Goal: Information Seeking & Learning: Find specific page/section

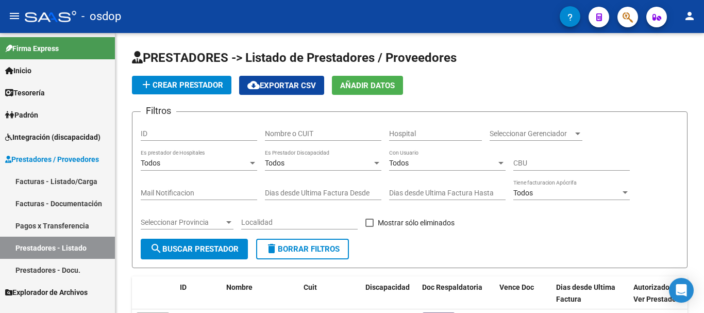
scroll to position [52, 0]
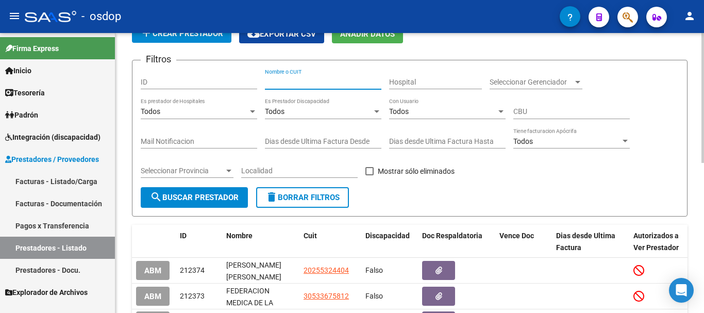
click at [302, 84] on input "Nombre o CUIT" at bounding box center [323, 82] width 117 height 9
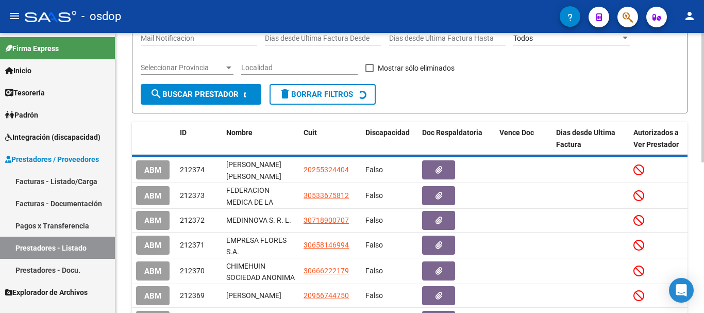
scroll to position [117, 0]
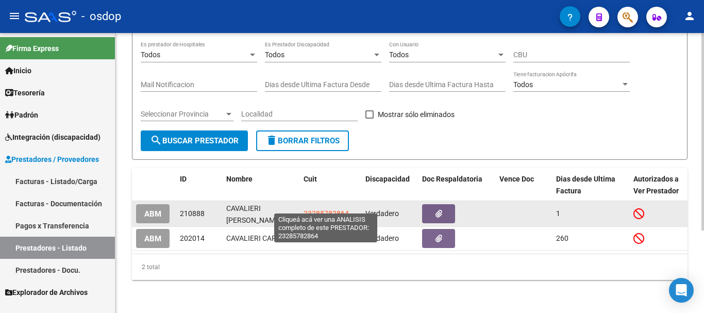
type input "cavalier"
click at [334, 209] on span "23285782864" at bounding box center [326, 213] width 45 height 8
type textarea "23285782864"
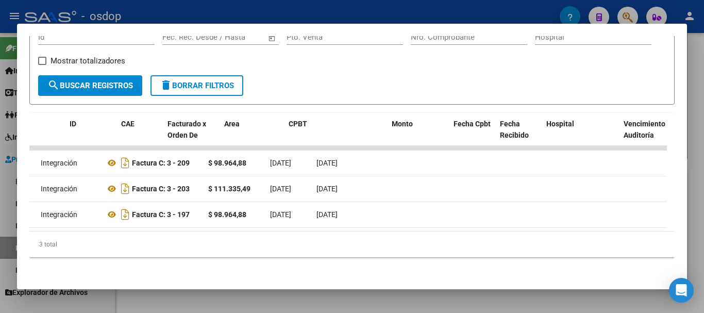
scroll to position [0, 0]
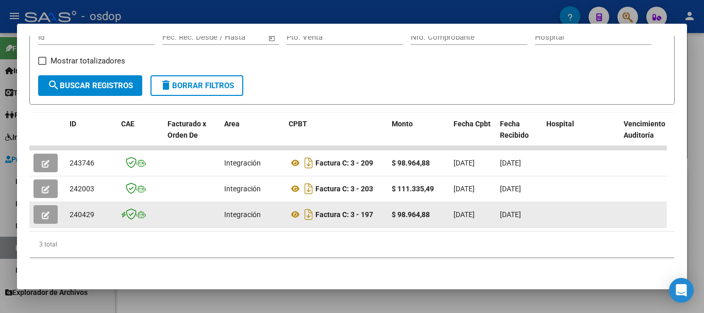
click at [45, 211] on icon "button" at bounding box center [46, 215] width 8 height 8
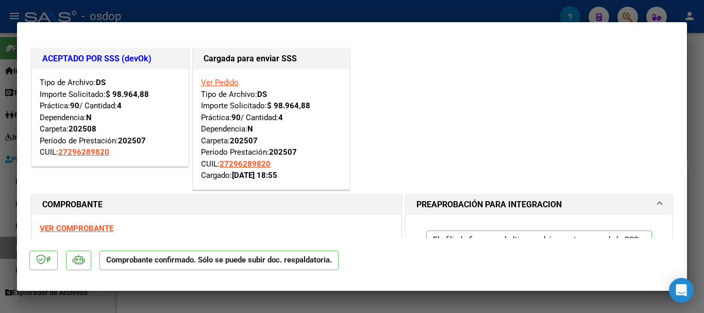
click at [376, 9] on div at bounding box center [352, 156] width 704 height 313
type input "$ 0,00"
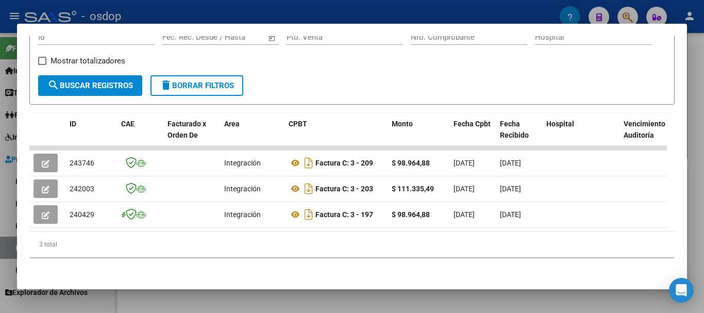
click at [320, 12] on div at bounding box center [352, 156] width 704 height 313
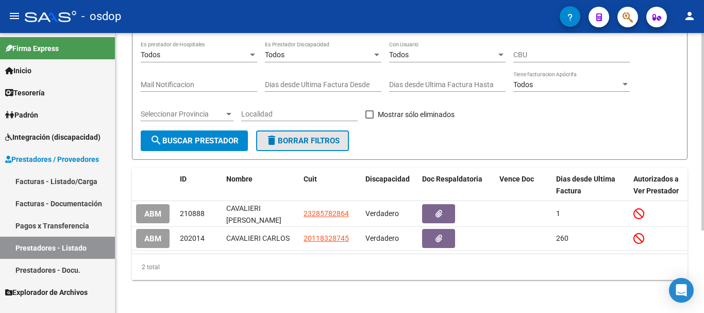
click at [310, 136] on span "delete Borrar Filtros" at bounding box center [303, 140] width 74 height 9
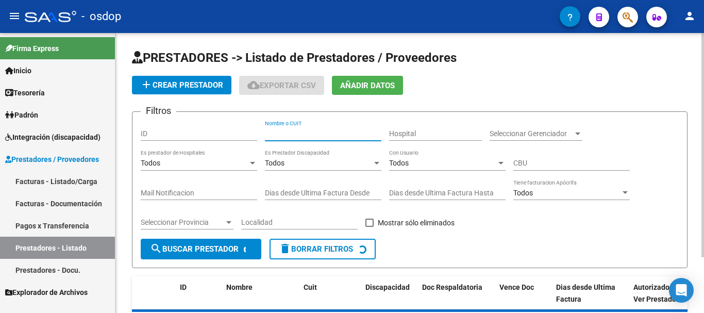
click at [310, 131] on input "Nombre o CUIT" at bounding box center [323, 133] width 117 height 9
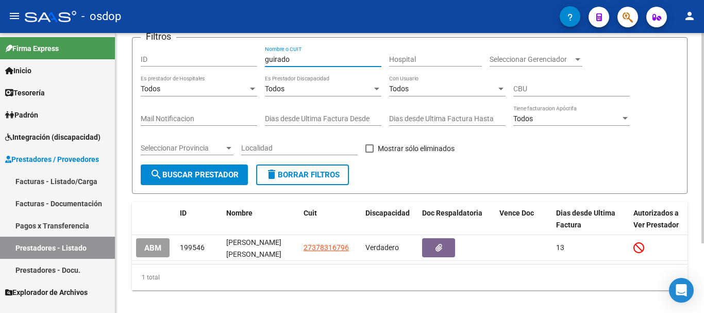
scroll to position [93, 0]
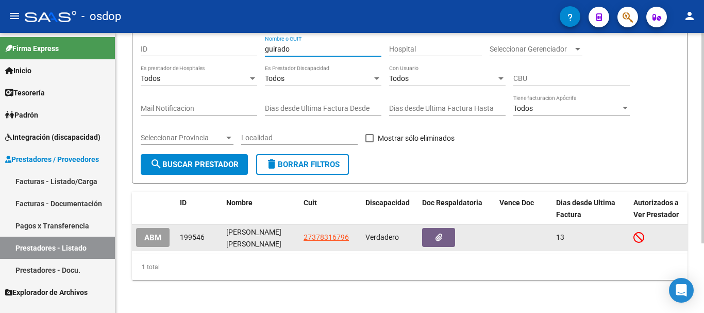
type input "guirado"
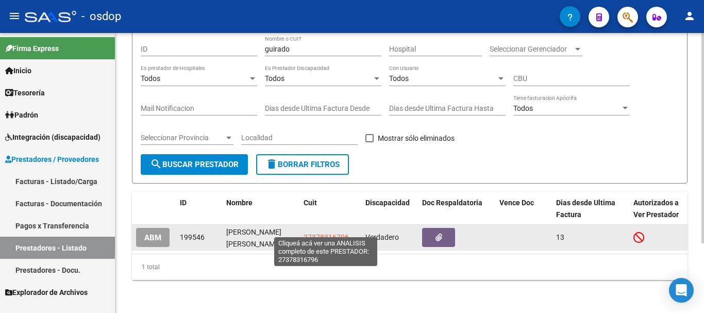
click at [325, 233] on span "27378316796" at bounding box center [326, 237] width 45 height 8
type textarea "27378316796"
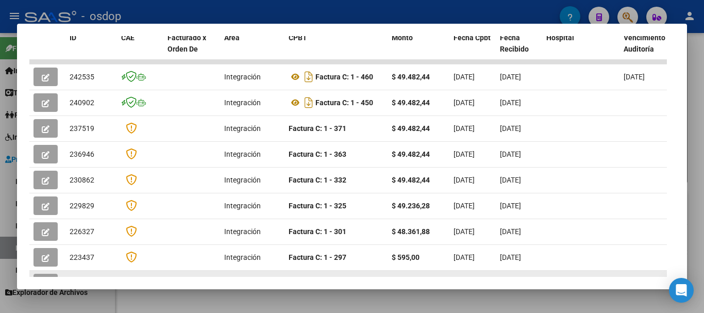
scroll to position [238, 0]
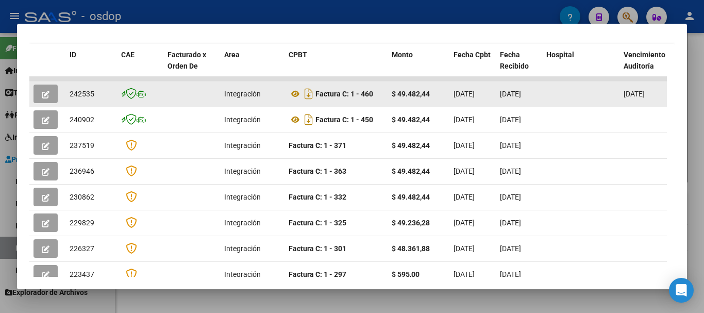
click at [48, 94] on span "button" at bounding box center [46, 93] width 8 height 9
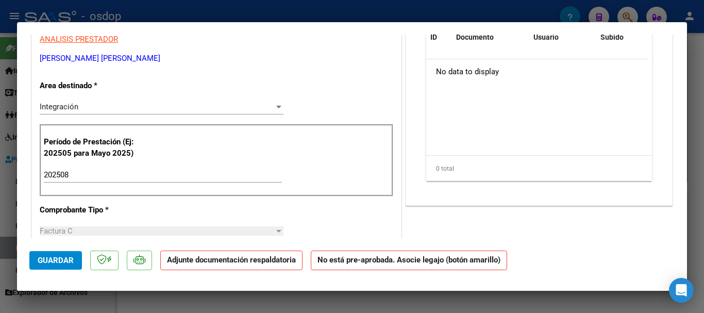
scroll to position [206, 0]
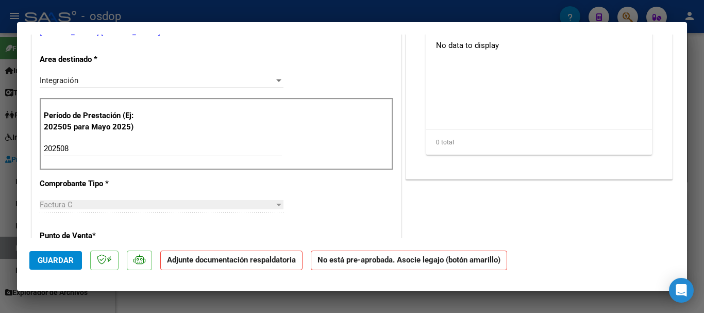
click at [339, 10] on div at bounding box center [352, 156] width 704 height 313
click at [361, 13] on div at bounding box center [352, 156] width 704 height 313
type input "$ 0,00"
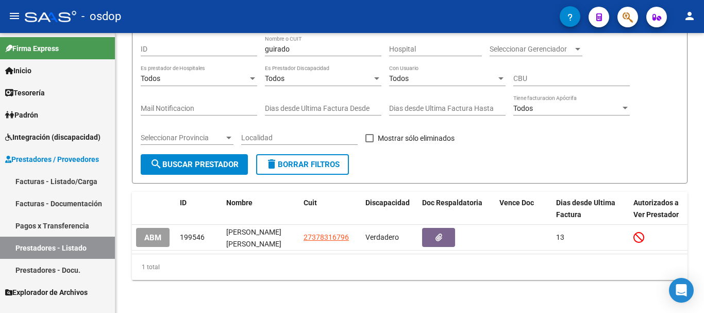
click at [56, 179] on link "Facturas - Listado/Carga" at bounding box center [57, 181] width 115 height 22
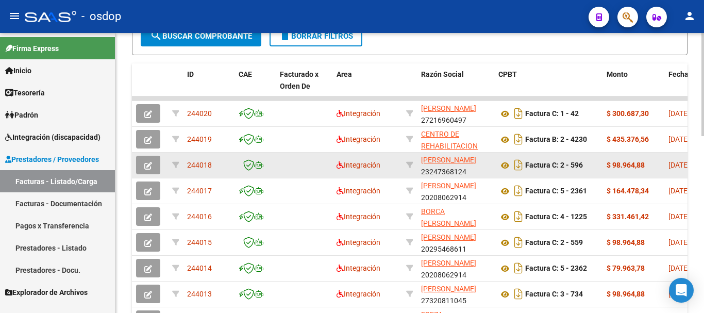
scroll to position [13, 0]
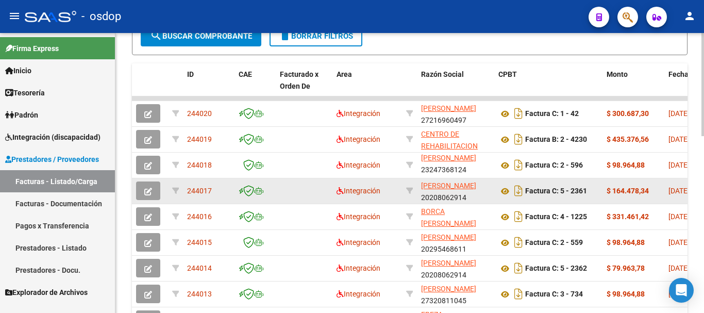
click at [154, 191] on button "button" at bounding box center [148, 191] width 24 height 19
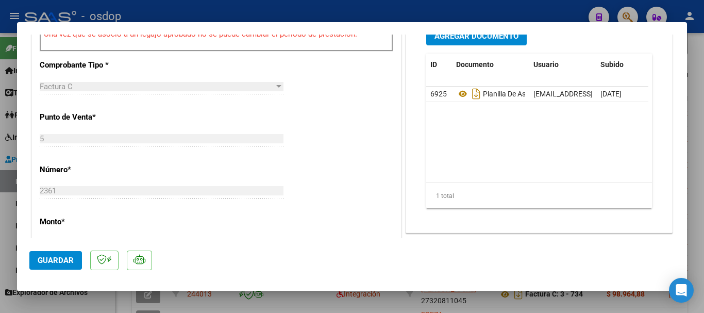
scroll to position [361, 0]
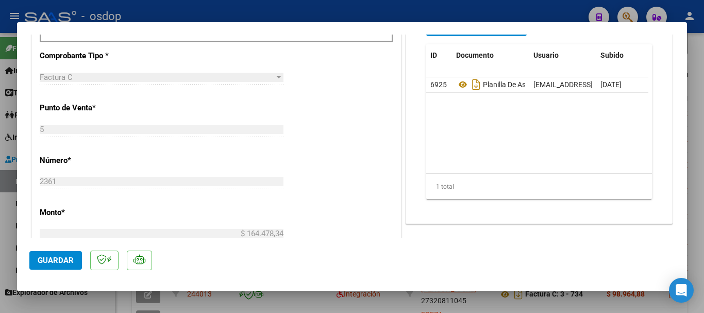
click at [382, 10] on div at bounding box center [352, 156] width 704 height 313
type input "$ 0,00"
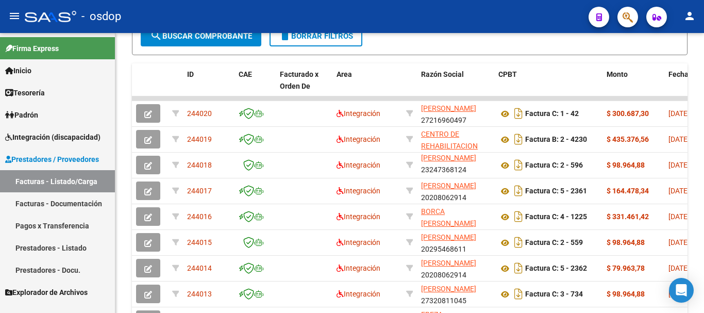
scroll to position [362, 0]
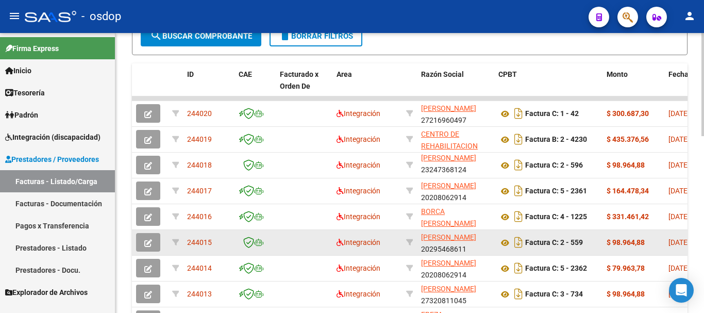
click at [153, 241] on button "button" at bounding box center [148, 242] width 24 height 19
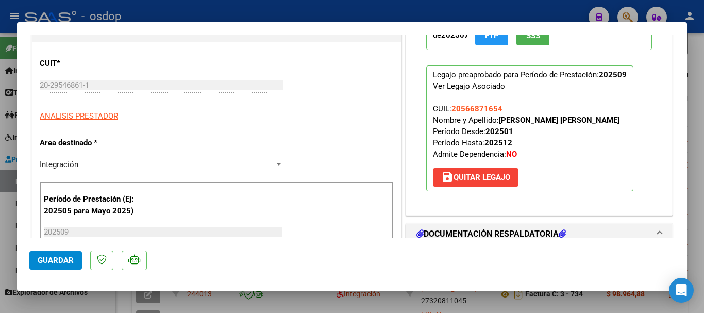
scroll to position [0, 0]
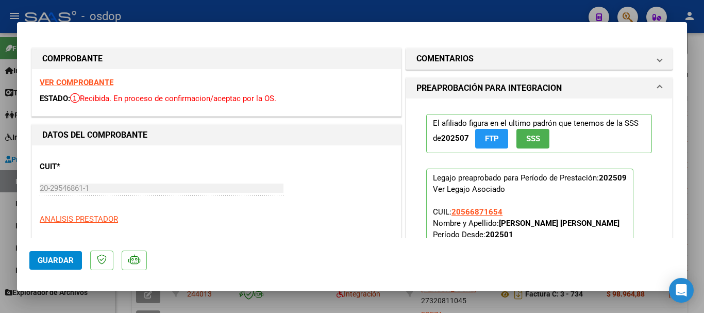
click at [364, 8] on div at bounding box center [352, 156] width 704 height 313
type input "$ 0,00"
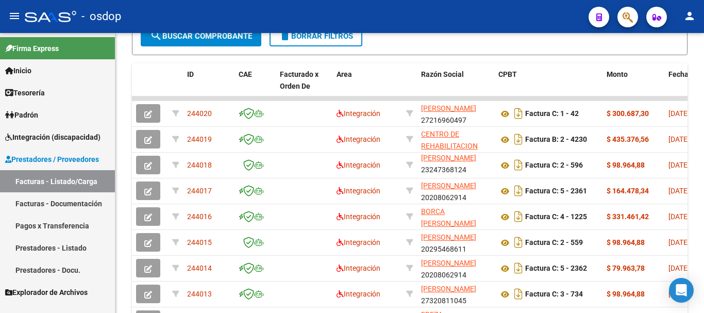
scroll to position [362, 0]
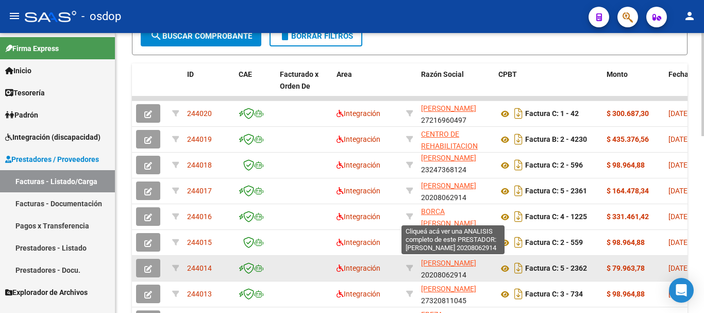
click at [455, 261] on span "[PERSON_NAME]" at bounding box center [448, 263] width 55 height 8
type textarea "20208062914"
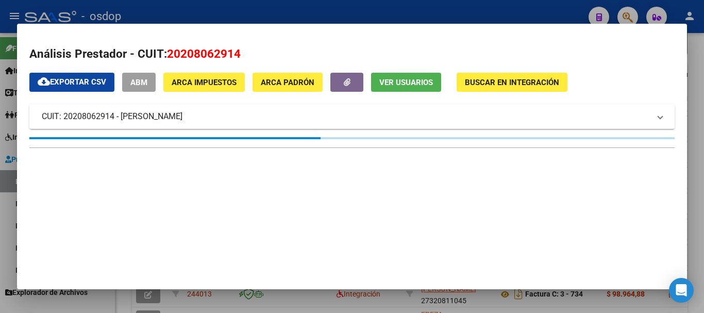
click at [368, 8] on div at bounding box center [352, 156] width 704 height 313
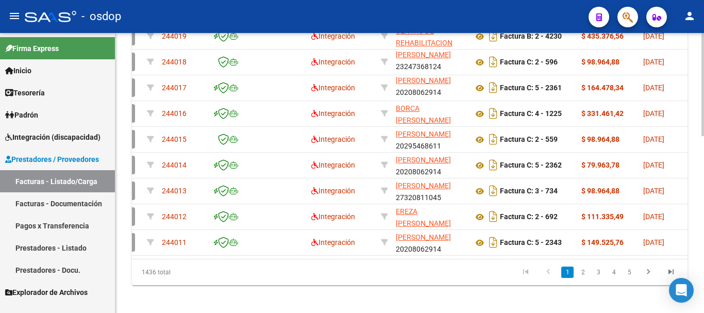
scroll to position [0, 0]
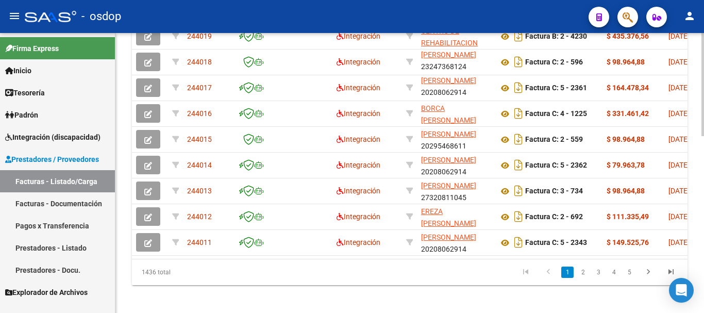
drag, startPoint x: 152, startPoint y: 267, endPoint x: 168, endPoint y: 266, distance: 15.5
click at [161, 266] on div "ID CAE Facturado x Orden De Area Razón Social CPBT Monto Fecha Cpbt Días desde …" at bounding box center [410, 122] width 556 height 325
click at [249, 281] on datatable-pager "1 2 3 4 5" at bounding box center [464, 273] width 436 height 18
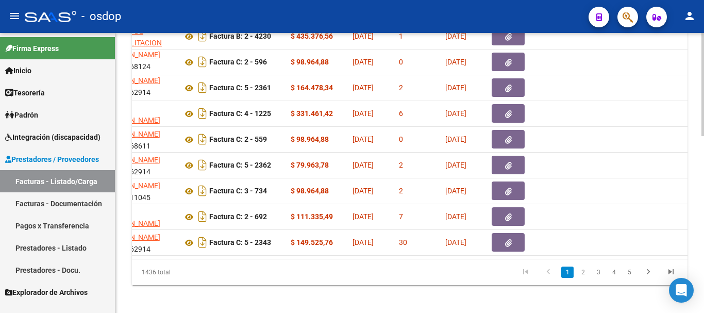
drag, startPoint x: 261, startPoint y: 268, endPoint x: 448, endPoint y: 259, distance: 186.4
click at [448, 259] on div "ID CAE Facturado x Orden De Area Razón Social CPBT Monto Fecha Cpbt Días desde …" at bounding box center [410, 122] width 556 height 325
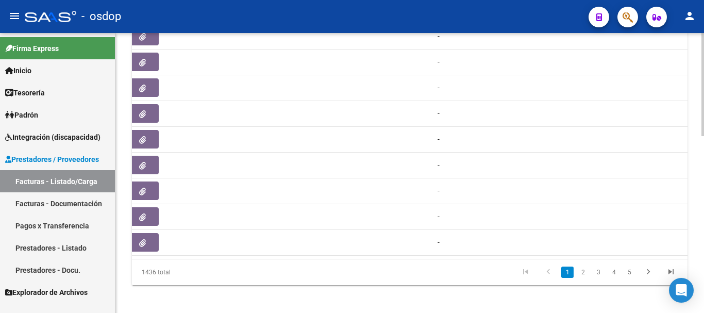
scroll to position [0, 0]
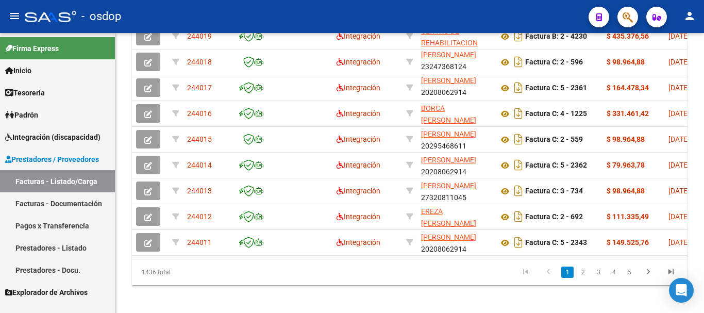
click at [67, 246] on link "Prestadores - Listado" at bounding box center [57, 248] width 115 height 22
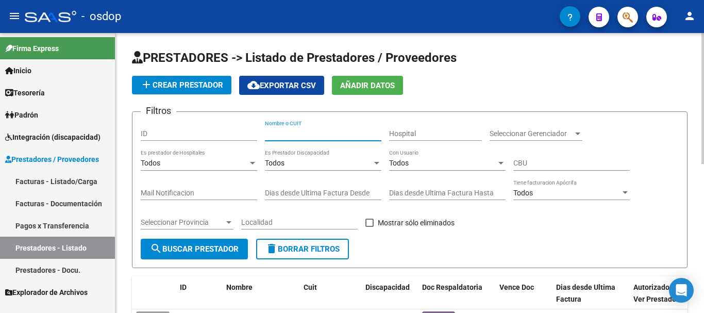
click at [304, 137] on input "Nombre o CUIT" at bounding box center [323, 133] width 117 height 9
type input "[PERSON_NAME]"
click at [209, 251] on span "search Buscar Prestador" at bounding box center [194, 248] width 89 height 9
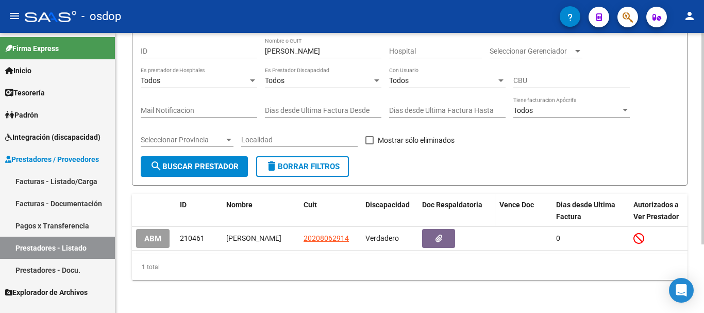
scroll to position [91, 0]
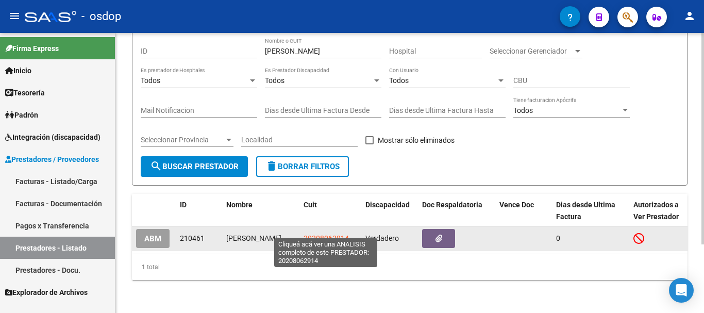
click at [319, 234] on span "20208062914" at bounding box center [326, 238] width 45 height 8
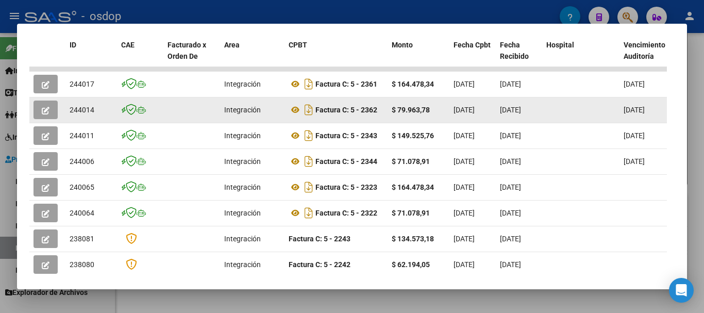
scroll to position [248, 0]
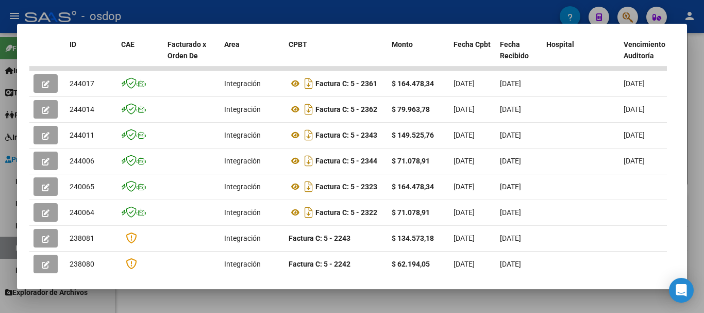
click at [311, 16] on div at bounding box center [352, 156] width 704 height 313
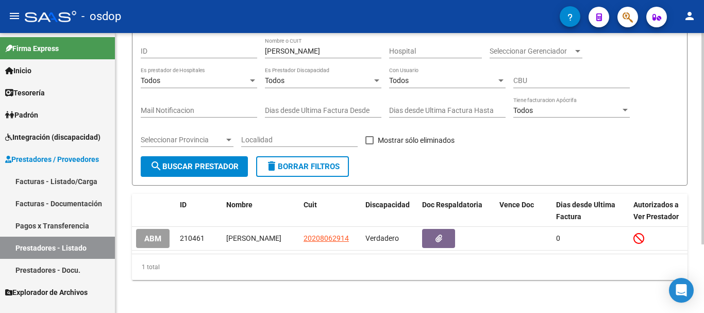
click at [286, 162] on span "delete Borrar Filtros" at bounding box center [303, 166] width 74 height 9
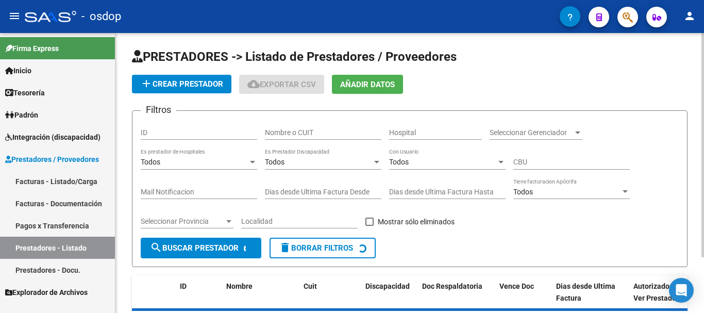
scroll to position [0, 0]
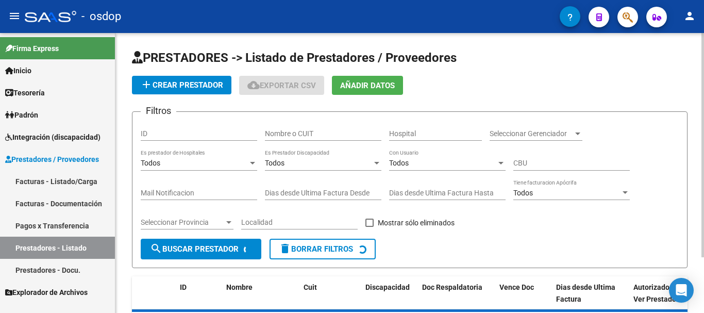
click at [300, 134] on input "Nombre o CUIT" at bounding box center [323, 133] width 117 height 9
click at [435, 248] on form "Filtros ID [PERSON_NAME] Nombre o CUIT Hospital Seleccionar Gerenciador Selecci…" at bounding box center [410, 189] width 556 height 157
click at [393, 254] on form "Filtros ID [PERSON_NAME] Nombre o CUIT Hospital Seleccionar Gerenciador Selecci…" at bounding box center [410, 189] width 556 height 157
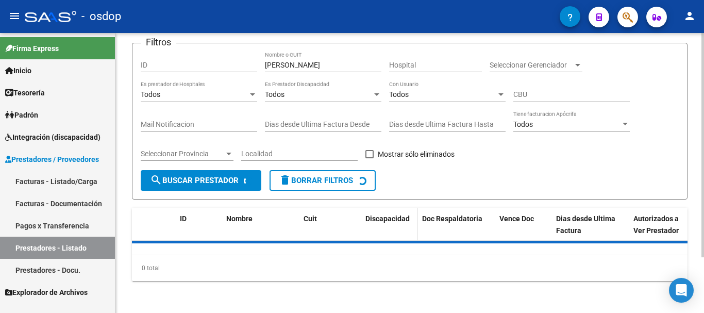
scroll to position [70, 0]
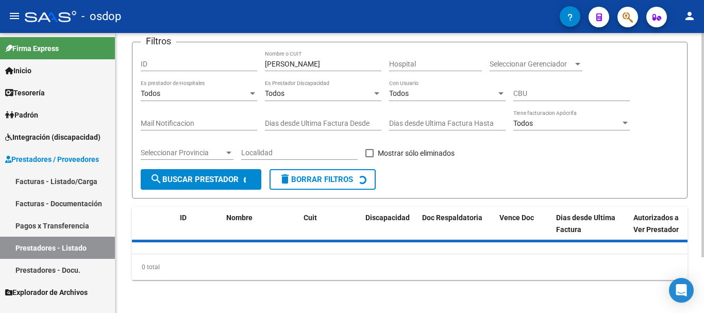
click at [420, 268] on div "0 total" at bounding box center [410, 267] width 556 height 26
click at [453, 166] on div "Filtros ID [PERSON_NAME] Nombre o CUIT Hospital Seleccionar Gerenciador Selecci…" at bounding box center [410, 110] width 538 height 119
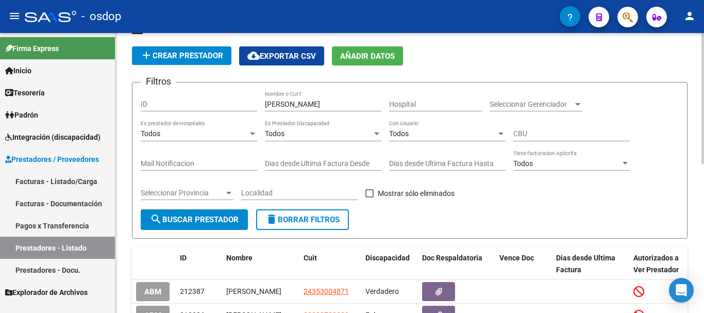
scroll to position [0, 0]
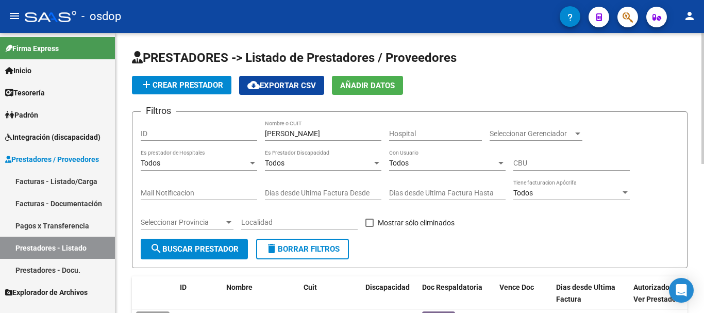
click at [266, 131] on input "[PERSON_NAME]" at bounding box center [323, 133] width 117 height 9
type input "FUNDACION [PERSON_NAME]"
click at [203, 245] on span "search Buscar Prestador" at bounding box center [194, 248] width 89 height 9
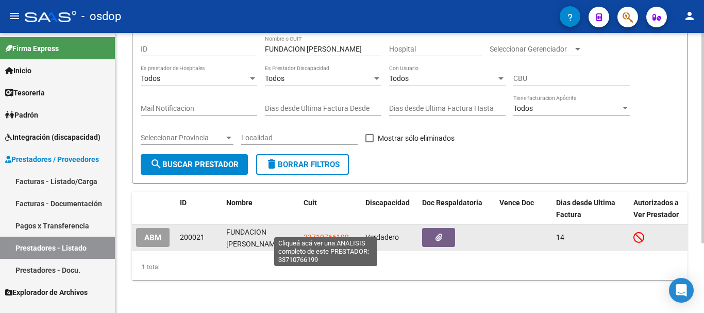
click at [323, 233] on span "33710766199" at bounding box center [326, 237] width 45 height 8
type textarea "33710766199"
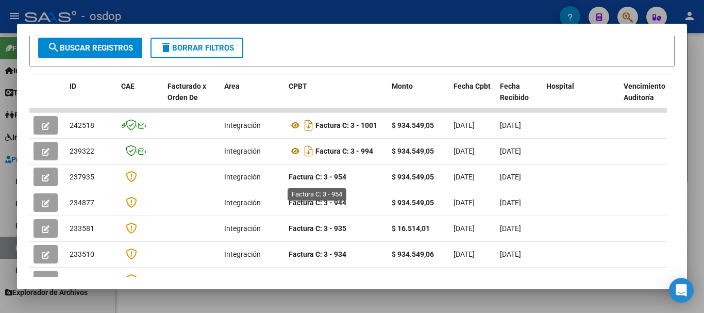
scroll to position [0, 0]
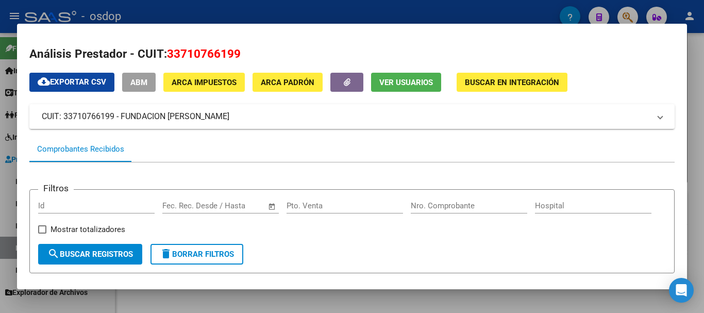
click at [295, 10] on div at bounding box center [352, 156] width 704 height 313
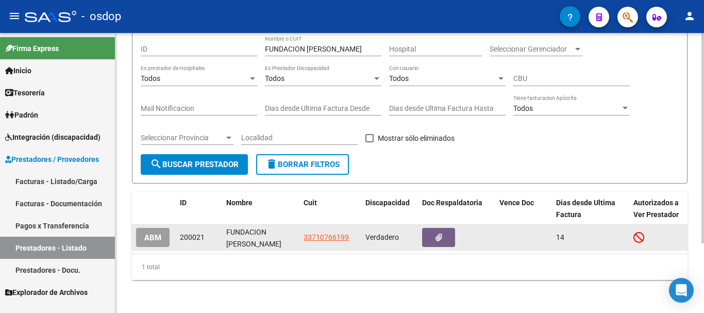
scroll to position [41, 0]
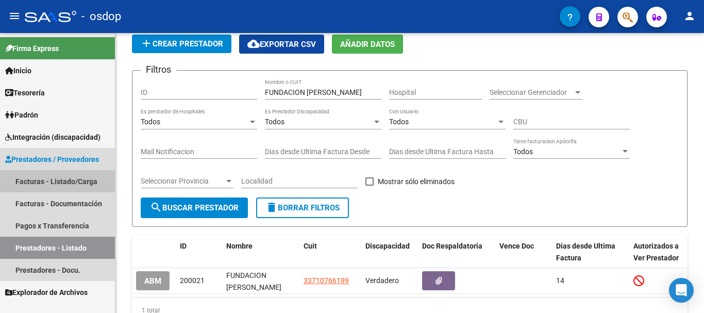
click at [58, 179] on link "Facturas - Listado/Carga" at bounding box center [57, 181] width 115 height 22
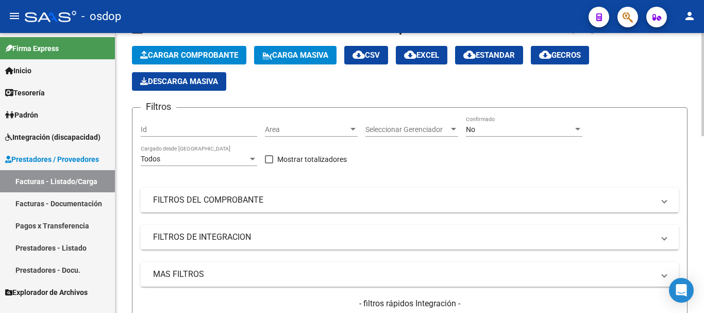
click at [190, 61] on button "Cargar Comprobante" at bounding box center [189, 55] width 114 height 19
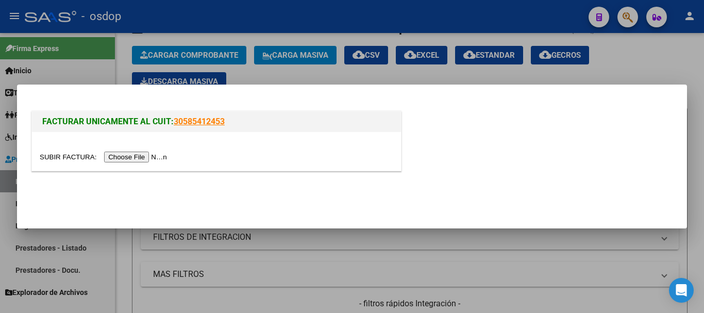
click at [144, 158] on input "file" at bounding box center [105, 157] width 130 height 11
click at [301, 13] on div at bounding box center [352, 156] width 704 height 313
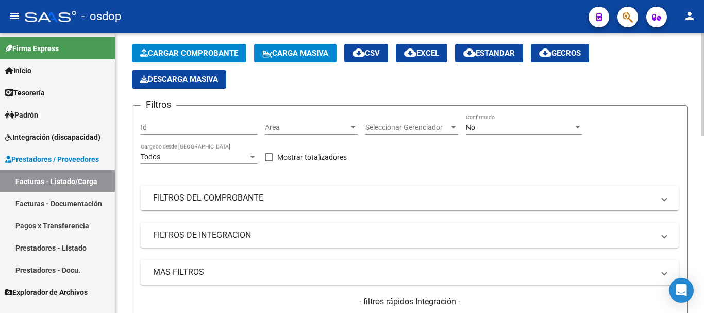
scroll to position [41, 0]
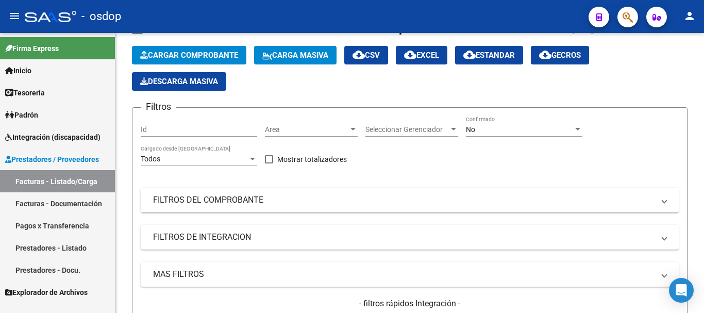
click at [64, 248] on link "Prestadores - Listado" at bounding box center [57, 248] width 115 height 22
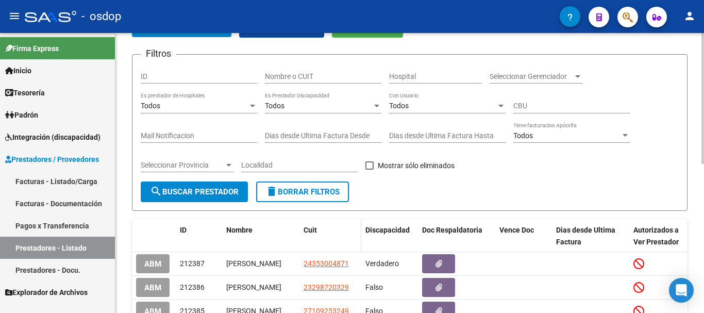
scroll to position [58, 0]
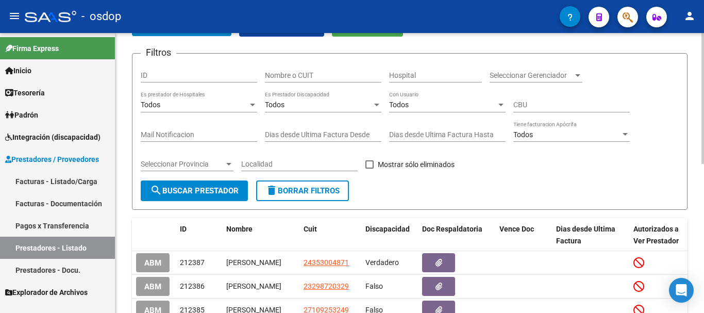
click at [314, 73] on input "Nombre o CUIT" at bounding box center [323, 75] width 117 height 9
type input "FUNDACION SANTO"
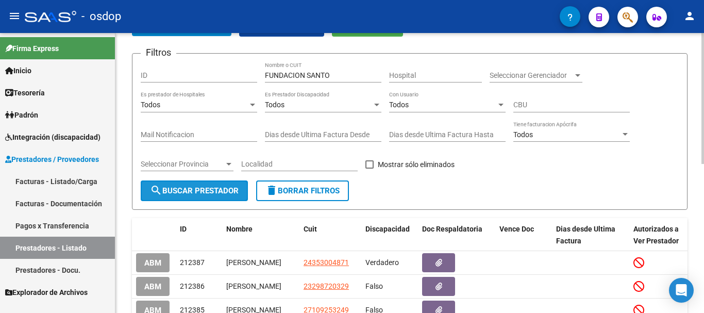
click at [219, 186] on span "search Buscar Prestador" at bounding box center [194, 190] width 89 height 9
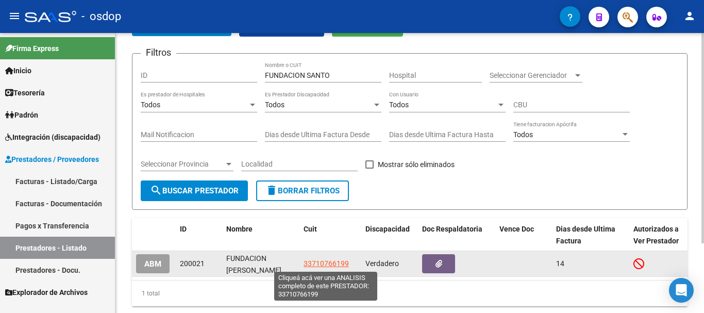
click at [330, 262] on span "33710766199" at bounding box center [326, 263] width 45 height 8
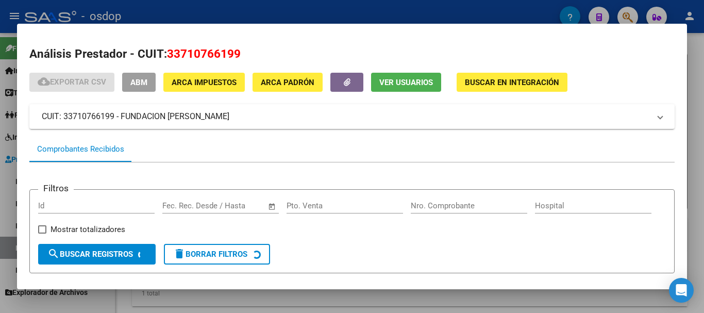
click at [136, 80] on span "ABM" at bounding box center [138, 82] width 17 height 9
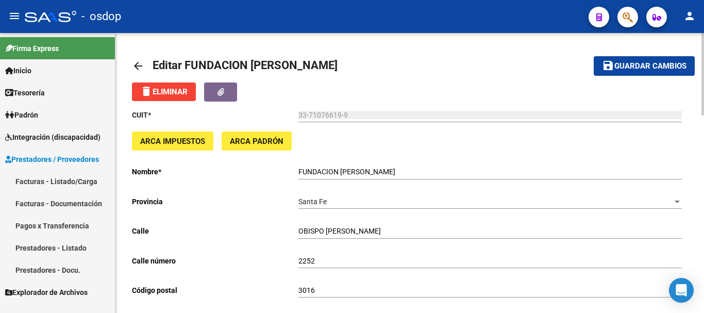
click at [258, 142] on span "ARCA Padrón" at bounding box center [257, 141] width 54 height 9
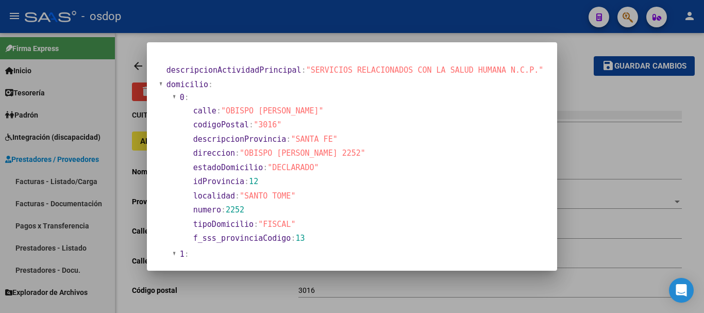
click at [344, 6] on div at bounding box center [352, 156] width 704 height 313
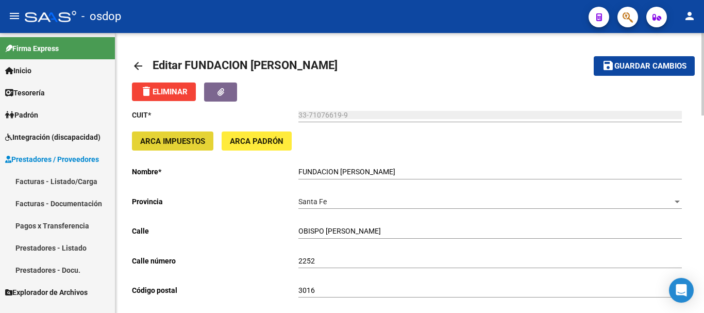
click at [184, 139] on span "ARCA Impuestos" at bounding box center [172, 141] width 65 height 9
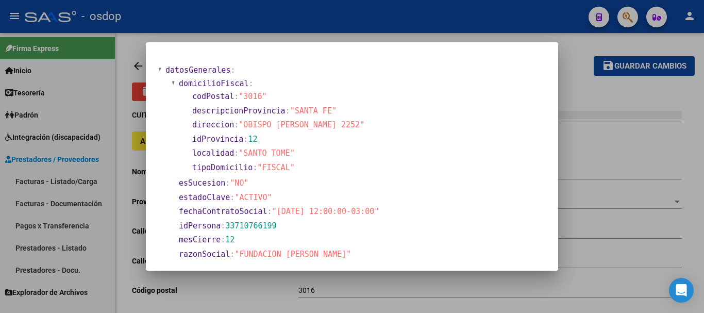
click at [306, 12] on div at bounding box center [352, 156] width 704 height 313
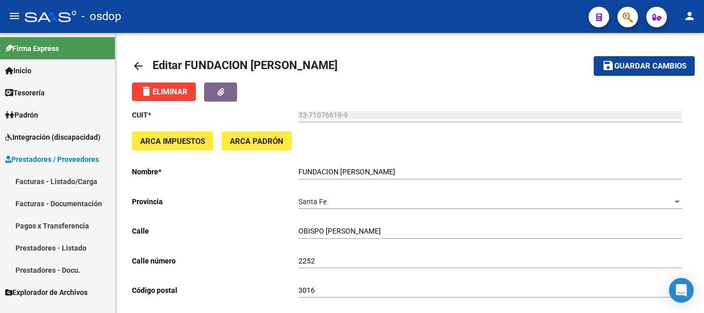
click at [47, 271] on link "Prestadores - Docu." at bounding box center [57, 270] width 115 height 22
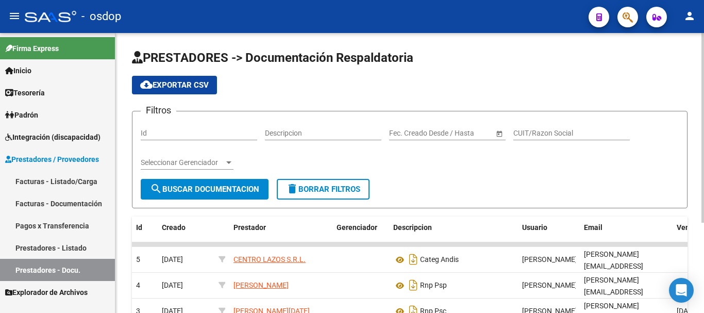
click at [540, 131] on input "CUIT/Razon Social" at bounding box center [572, 133] width 117 height 9
type input "FUNDACION SANTO"
click at [168, 194] on button "search Buscar Documentacion" at bounding box center [205, 189] width 128 height 21
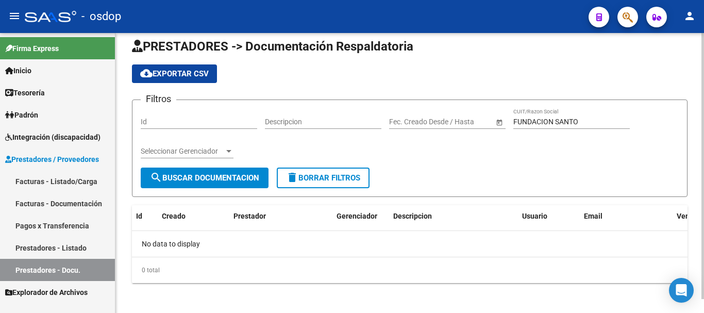
scroll to position [14, 0]
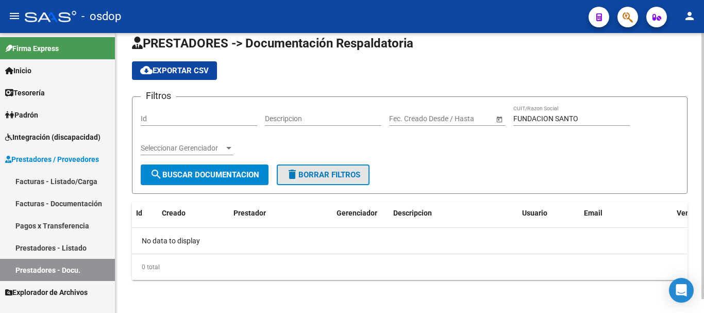
click at [333, 174] on span "delete Borrar Filtros" at bounding box center [323, 174] width 74 height 9
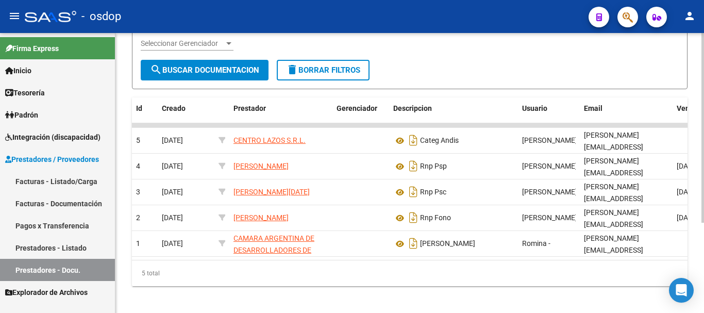
scroll to position [134, 0]
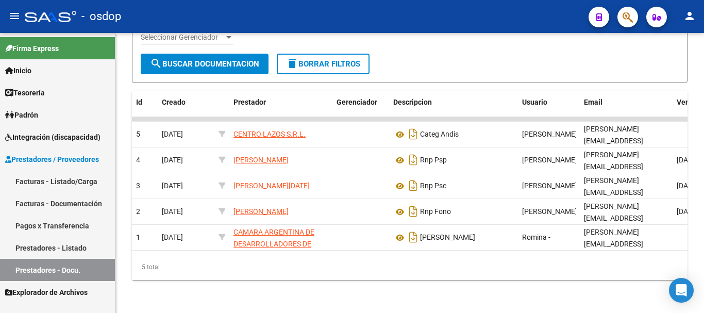
click at [60, 137] on span "Integración (discapacidad)" at bounding box center [52, 136] width 95 height 11
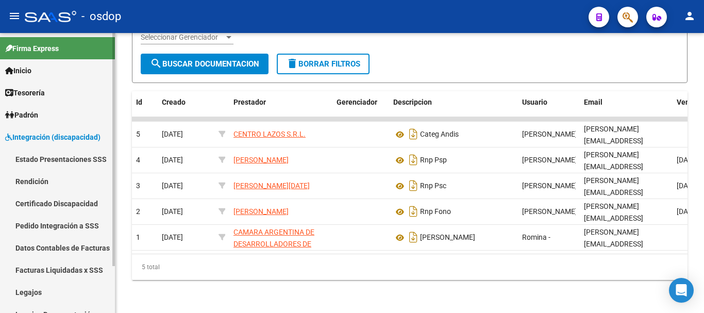
click at [60, 139] on span "Integración (discapacidad)" at bounding box center [52, 136] width 95 height 11
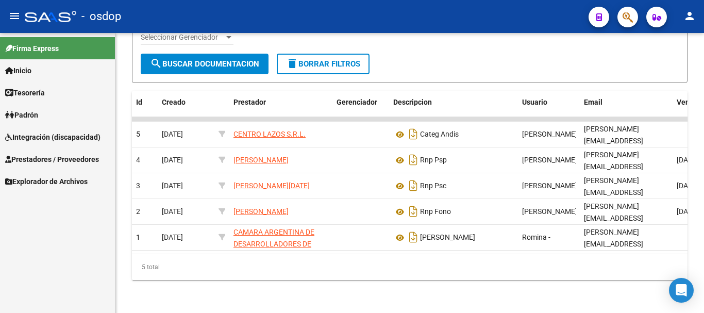
click at [65, 161] on span "Prestadores / Proveedores" at bounding box center [52, 159] width 94 height 11
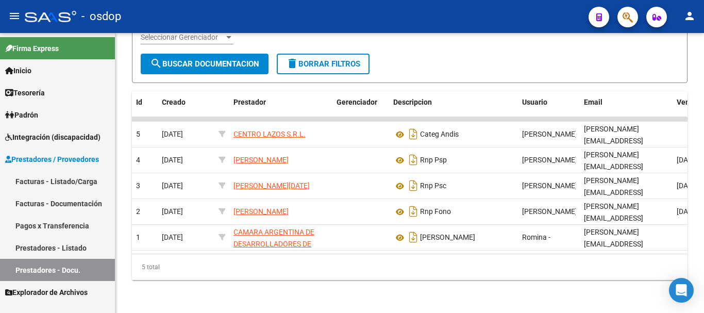
click at [55, 271] on link "Prestadores - Docu." at bounding box center [57, 270] width 115 height 22
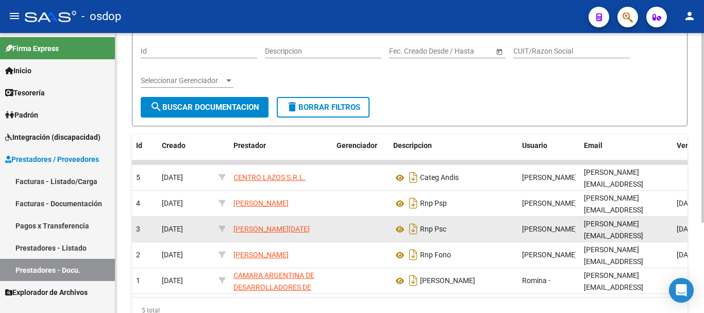
scroll to position [30, 0]
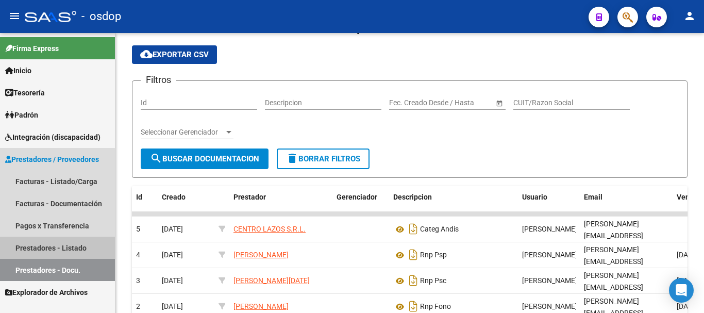
click at [55, 246] on link "Prestadores - Listado" at bounding box center [57, 248] width 115 height 22
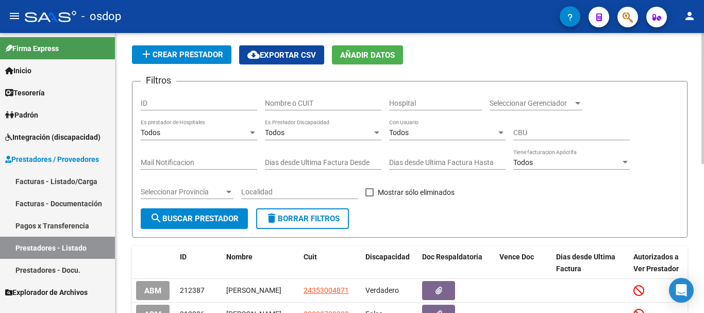
scroll to position [82, 0]
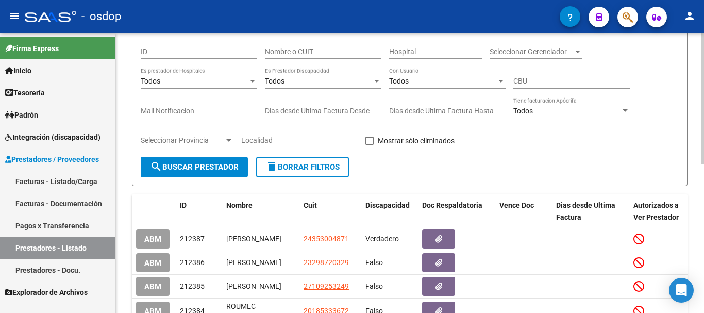
click at [328, 50] on input "Nombre o CUIT" at bounding box center [323, 51] width 117 height 9
type input "[PERSON_NAME]"
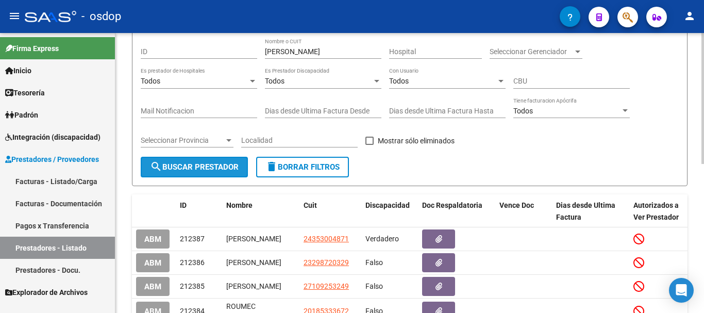
click at [191, 166] on span "search Buscar Prestador" at bounding box center [194, 166] width 89 height 9
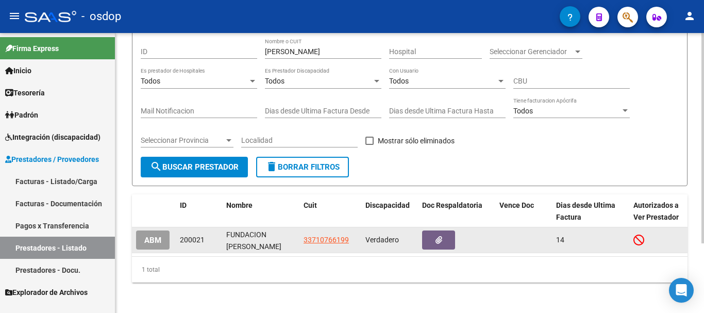
click at [149, 242] on span "ABM" at bounding box center [152, 240] width 17 height 9
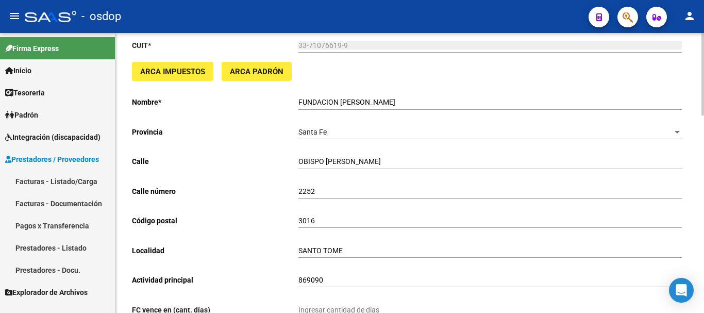
scroll to position [1, 0]
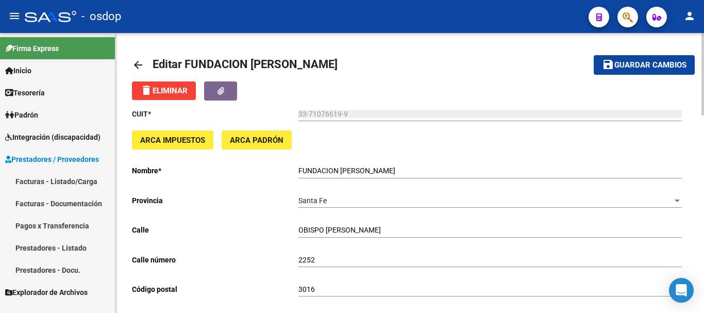
click at [263, 136] on span "ARCA Padrón" at bounding box center [257, 140] width 54 height 9
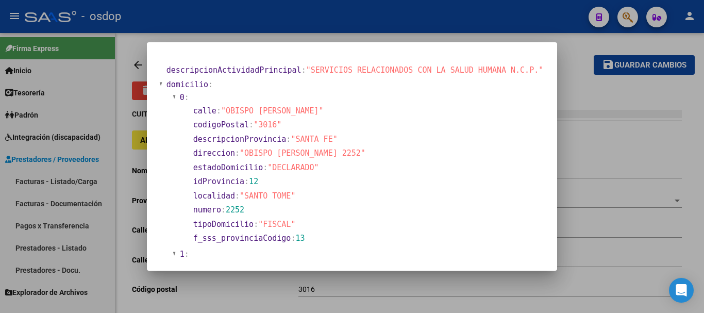
click at [323, 21] on div at bounding box center [352, 156] width 704 height 313
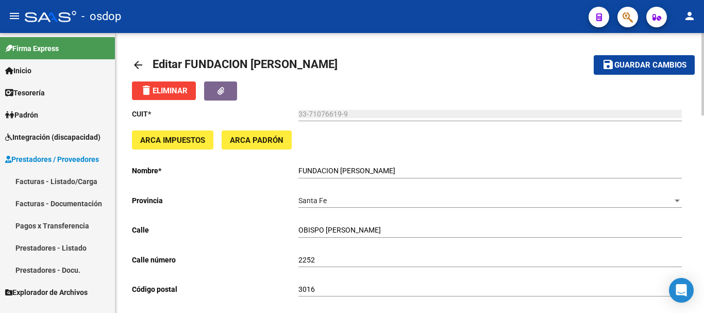
click at [182, 140] on span "ARCA Impuestos" at bounding box center [172, 140] width 65 height 9
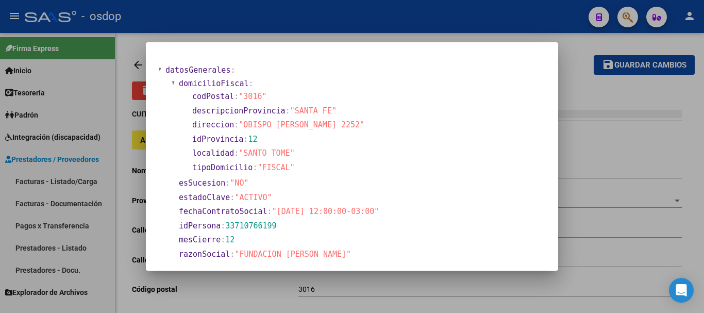
click at [323, 11] on div at bounding box center [352, 156] width 704 height 313
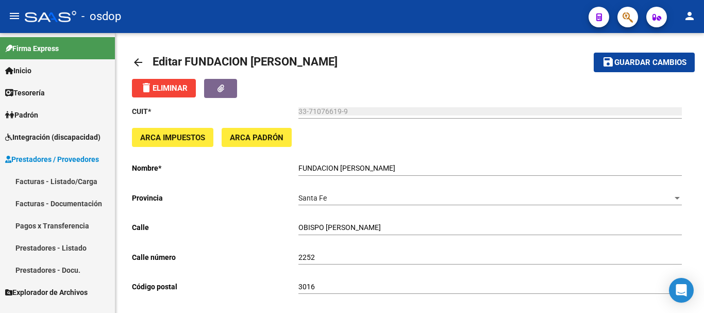
scroll to position [0, 0]
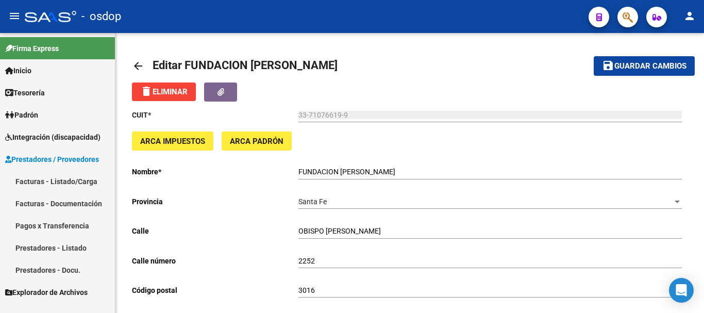
click at [293, 15] on div "- osdop" at bounding box center [303, 16] width 556 height 23
click at [139, 68] on mat-icon "arrow_back" at bounding box center [138, 66] width 12 height 12
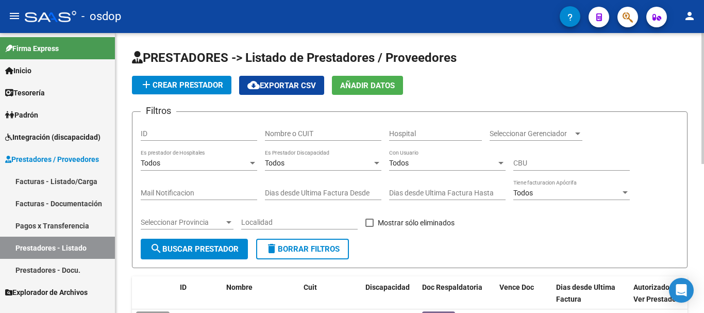
click at [321, 130] on input "Nombre o CUIT" at bounding box center [323, 133] width 117 height 9
type input "FUNDACION SANTO"
click at [213, 251] on span "search Buscar Prestador" at bounding box center [194, 248] width 89 height 9
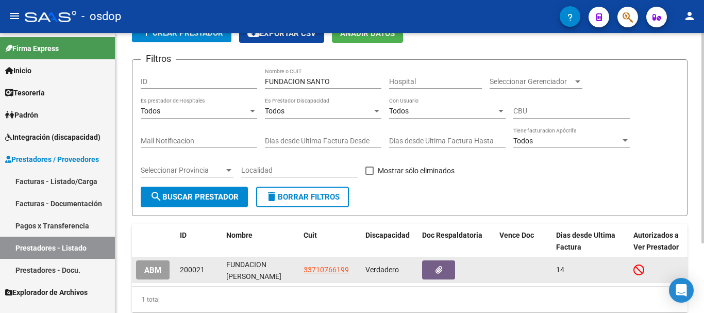
scroll to position [93, 0]
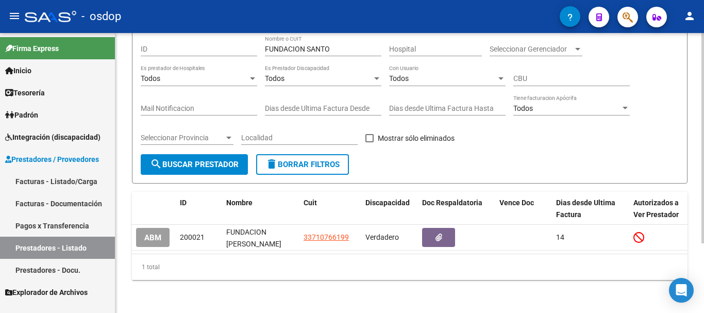
drag, startPoint x: 487, startPoint y: 245, endPoint x: 518, endPoint y: 245, distance: 30.9
click at [518, 245] on datatable-body "ABM 200021 FUNDACION [PERSON_NAME] 33710766199 [STREET_ADDRESS] TOME [DATE]" at bounding box center [410, 239] width 556 height 29
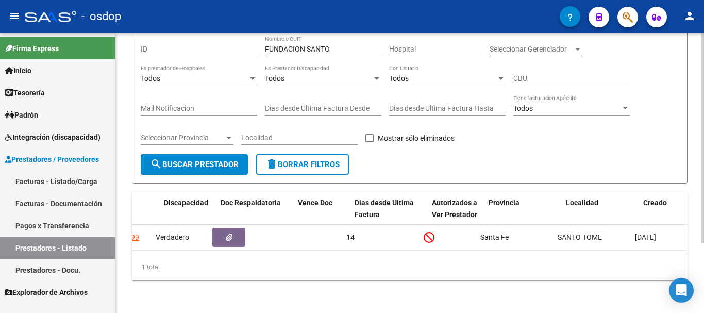
scroll to position [0, 0]
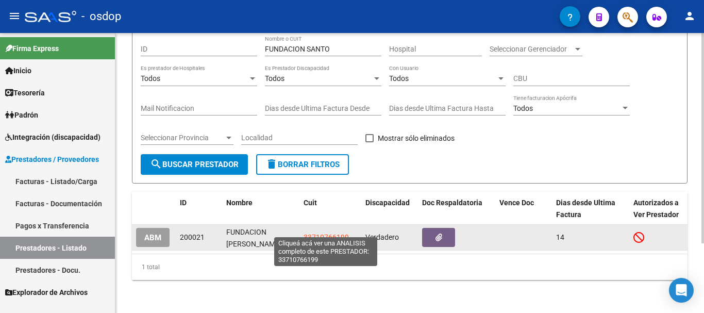
click at [328, 233] on span "33710766199" at bounding box center [326, 237] width 45 height 8
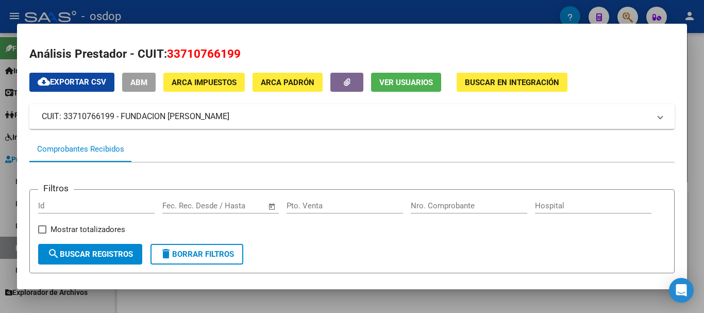
click at [399, 80] on span "Ver Usuarios" at bounding box center [407, 82] width 54 height 9
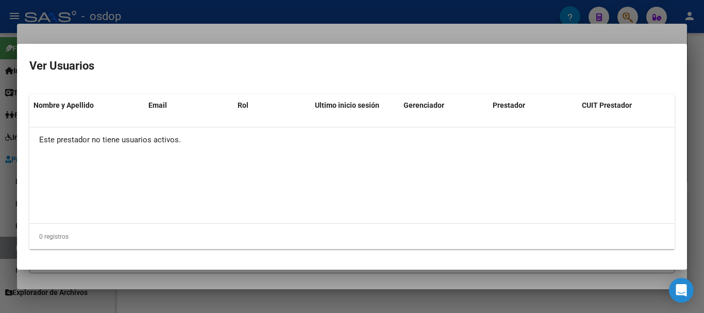
click at [323, 8] on div at bounding box center [352, 156] width 704 height 313
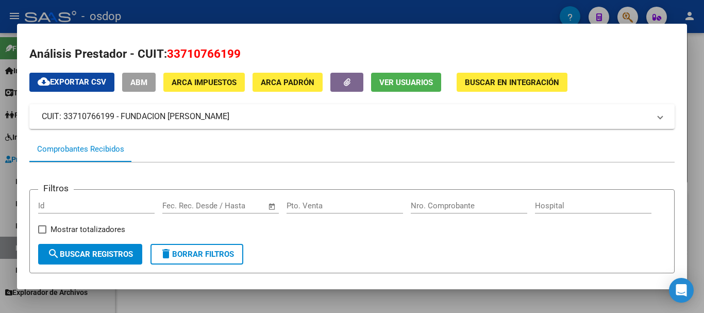
click at [492, 79] on span "Buscar en Integración" at bounding box center [512, 82] width 94 height 9
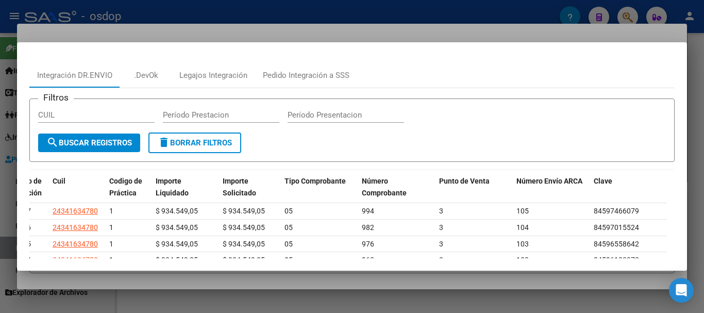
click at [400, 10] on div at bounding box center [352, 156] width 704 height 313
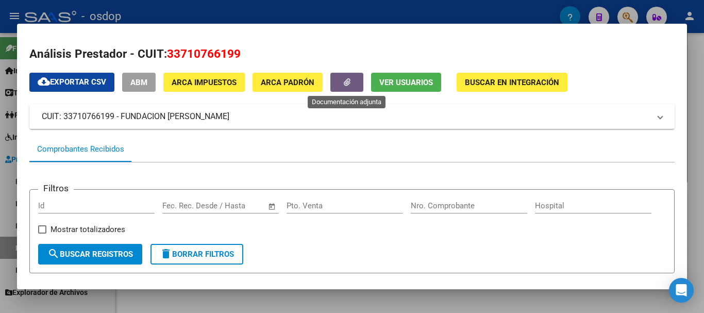
click at [351, 78] on icon "button" at bounding box center [347, 82] width 7 height 8
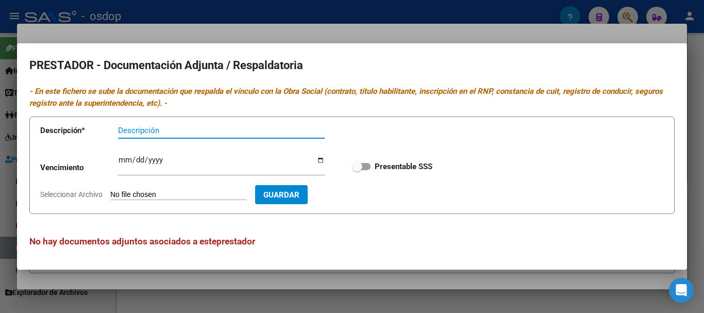
click at [363, 12] on div at bounding box center [352, 156] width 704 height 313
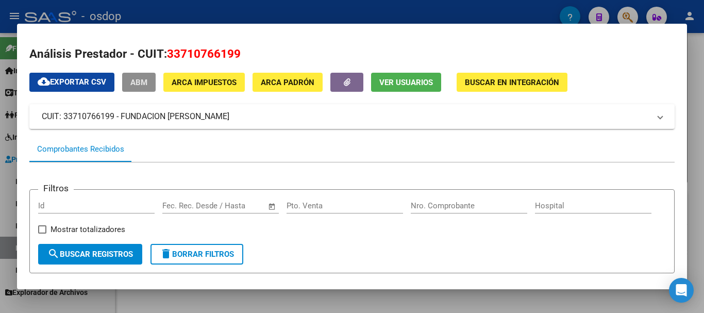
click at [152, 85] on button "ABM" at bounding box center [139, 82] width 34 height 19
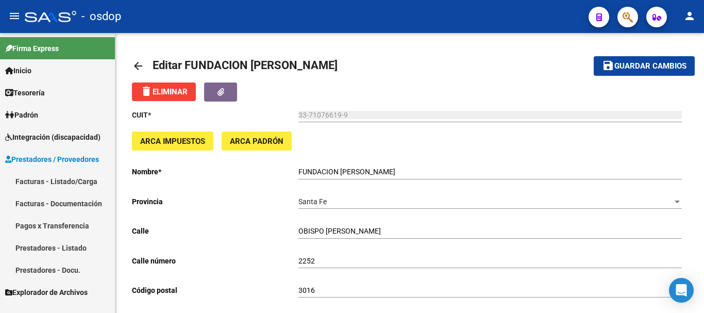
click at [316, 7] on div "- osdop" at bounding box center [303, 16] width 556 height 23
click at [323, 24] on div "- osdop" at bounding box center [303, 16] width 556 height 23
click at [324, 24] on div "- osdop" at bounding box center [303, 16] width 556 height 23
click at [140, 69] on mat-icon "arrow_back" at bounding box center [138, 66] width 12 height 12
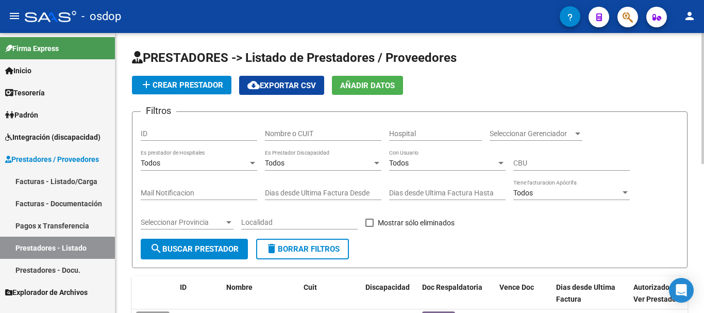
click at [325, 137] on input "Nombre o CUIT" at bounding box center [323, 133] width 117 height 9
type input "[PERSON_NAME]"
click at [208, 242] on button "search Buscar Prestador" at bounding box center [194, 249] width 107 height 21
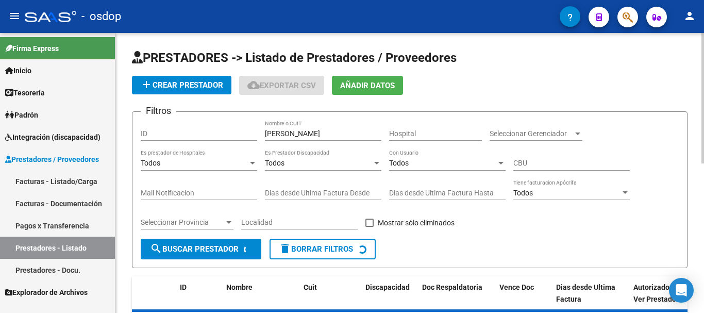
scroll to position [91, 0]
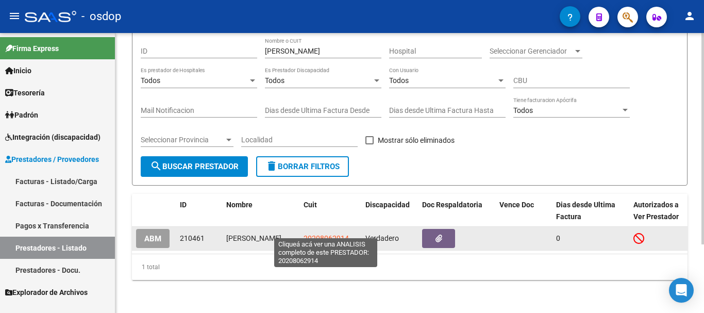
click at [322, 234] on span "20208062914" at bounding box center [326, 238] width 45 height 8
type textarea "20208062914"
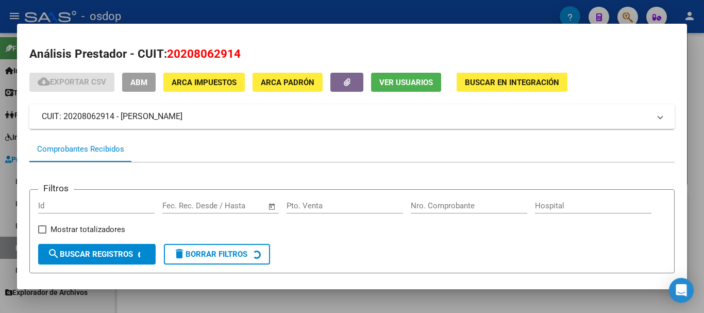
click at [409, 85] on span "Ver Usuarios" at bounding box center [407, 82] width 54 height 9
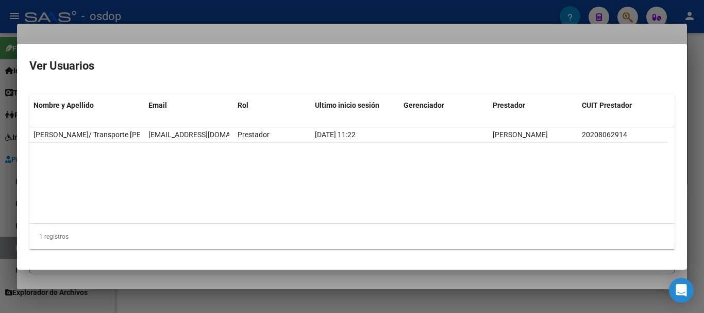
click at [333, 9] on div at bounding box center [352, 156] width 704 height 313
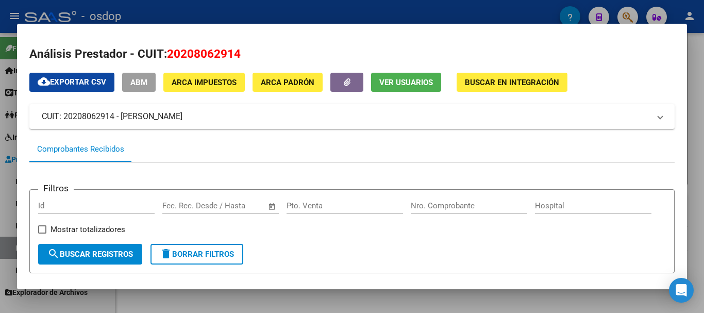
click at [322, 9] on div at bounding box center [352, 156] width 704 height 313
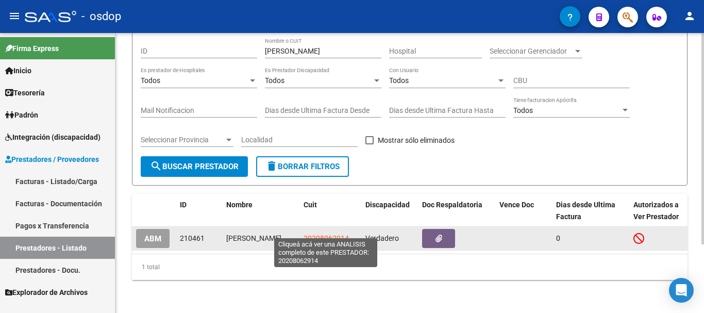
click at [326, 234] on span "20208062914" at bounding box center [326, 238] width 45 height 8
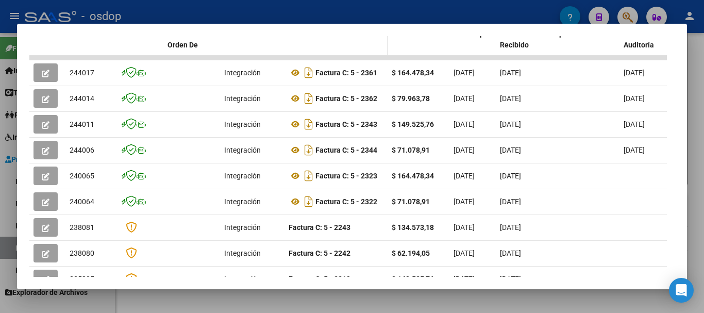
scroll to position [268, 0]
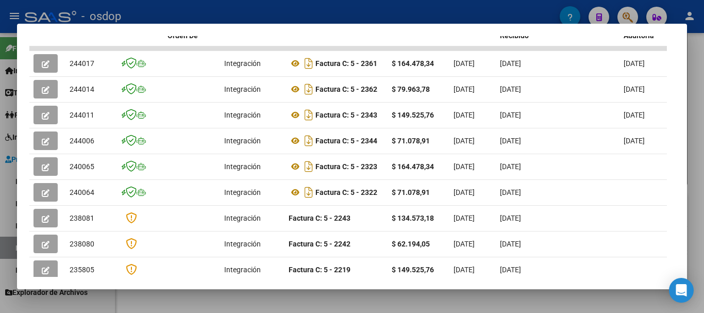
click at [407, 12] on div at bounding box center [352, 156] width 704 height 313
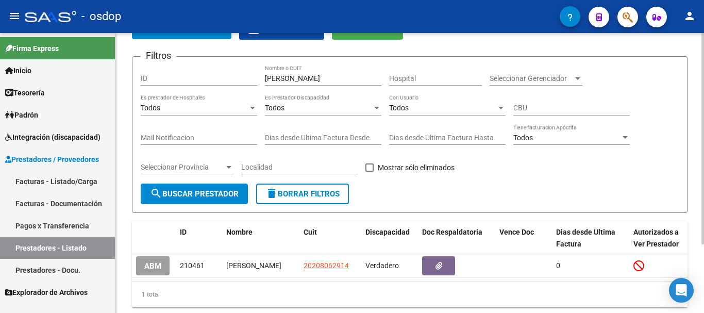
scroll to position [0, 0]
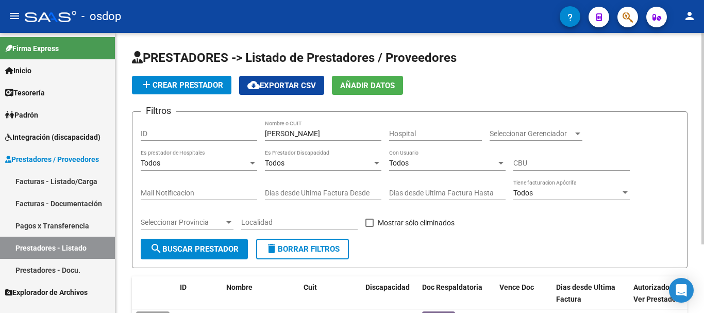
click at [305, 249] on span "delete Borrar Filtros" at bounding box center [303, 248] width 74 height 9
click at [322, 130] on input "Nombre o CUIT" at bounding box center [323, 133] width 117 height 9
type input "BORCA"
click at [191, 250] on span "search Buscar Prestador" at bounding box center [194, 248] width 89 height 9
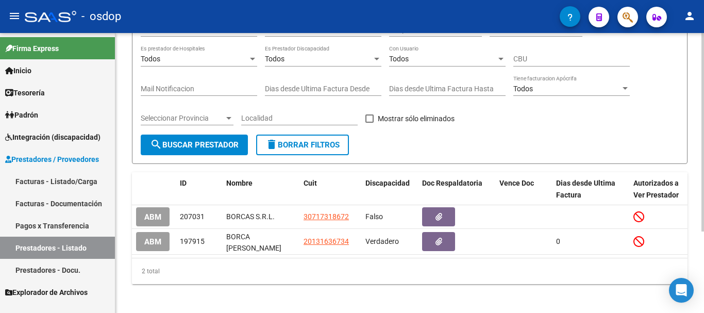
scroll to position [114, 0]
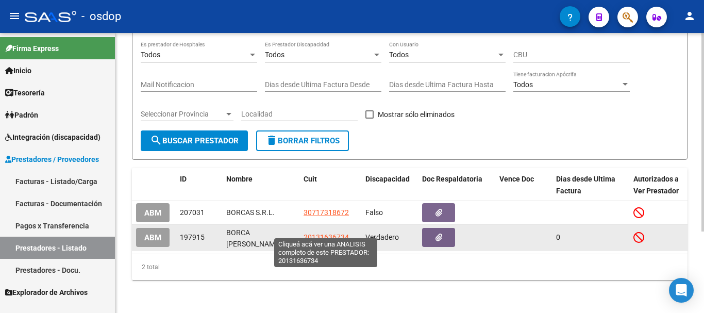
click at [323, 233] on span "20131636734" at bounding box center [326, 237] width 45 height 8
type textarea "20131636734"
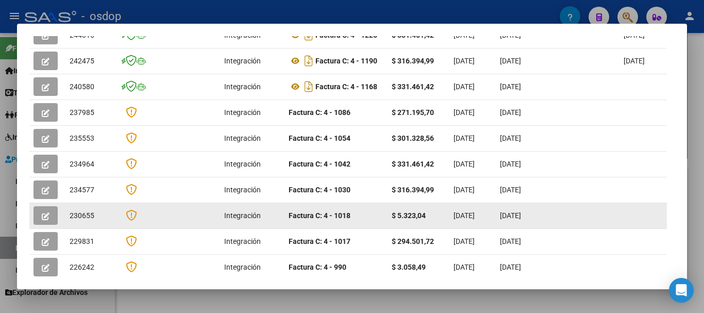
scroll to position [245, 0]
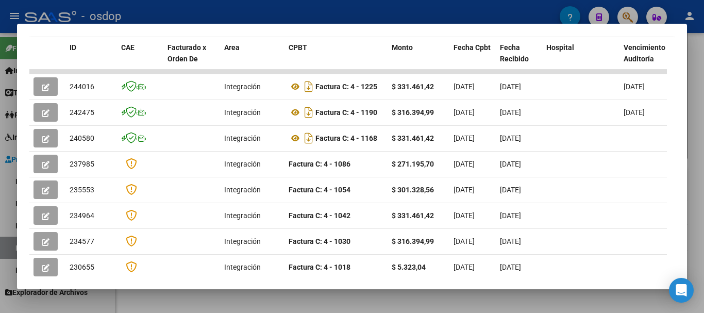
click at [350, 14] on div at bounding box center [352, 156] width 704 height 313
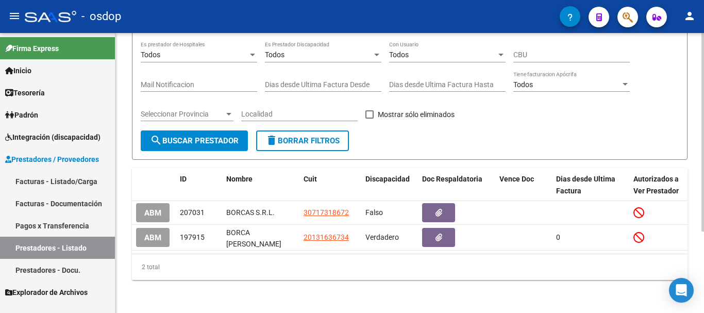
scroll to position [63, 0]
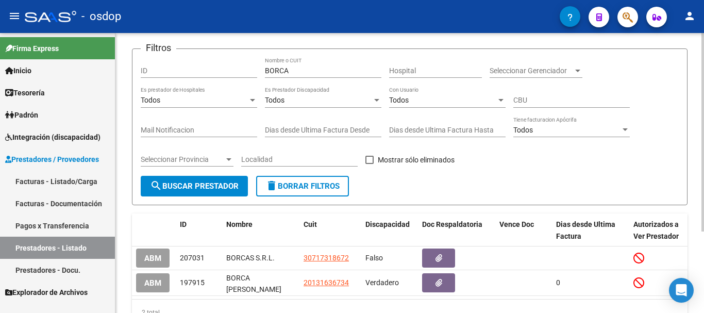
click at [303, 177] on button "delete Borrar Filtros" at bounding box center [302, 186] width 93 height 21
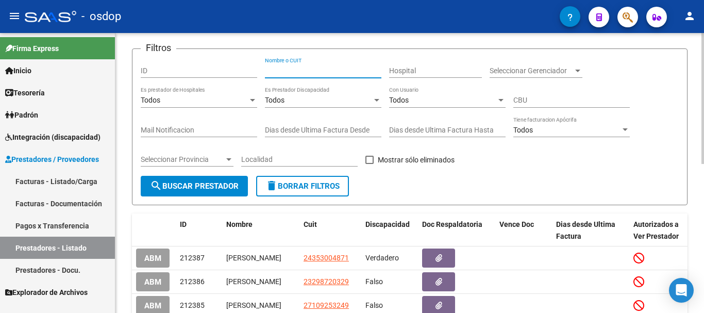
click at [303, 69] on input "Nombre o CUIT" at bounding box center [323, 71] width 117 height 9
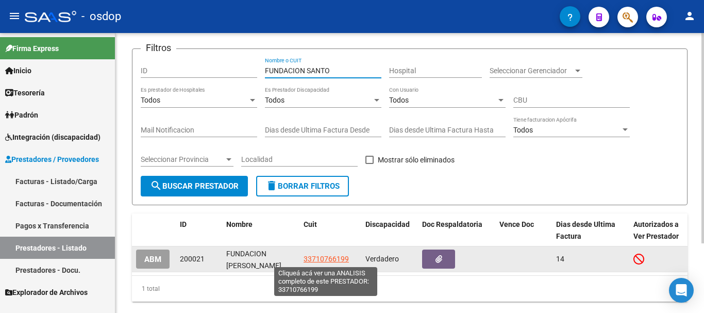
type input "FUNDACION SANTO"
click at [321, 261] on span "33710766199" at bounding box center [326, 259] width 45 height 8
type textarea "33710766199"
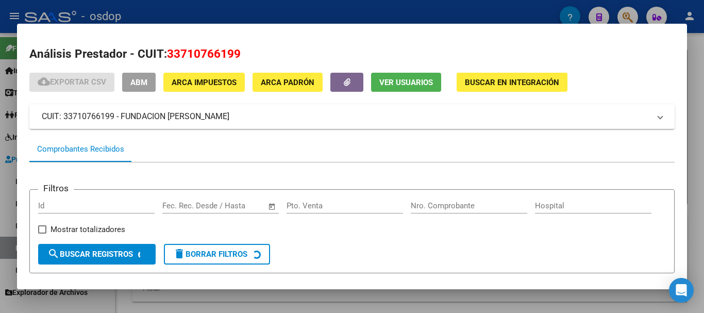
scroll to position [52, 0]
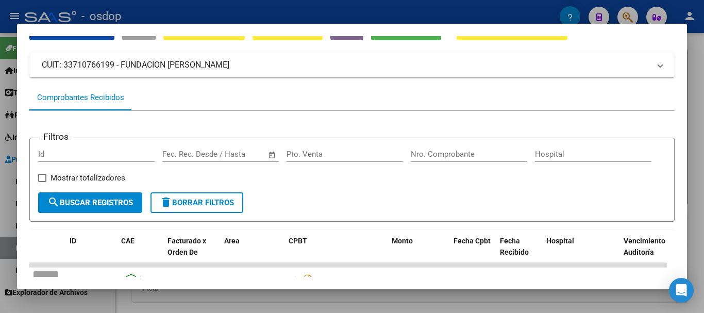
click at [299, 12] on div at bounding box center [352, 156] width 704 height 313
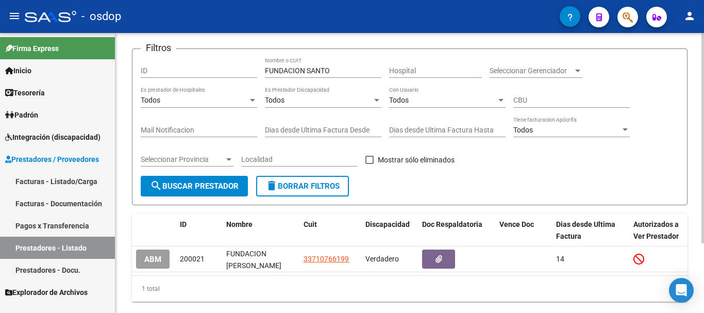
click at [310, 188] on span "delete Borrar Filtros" at bounding box center [303, 186] width 74 height 9
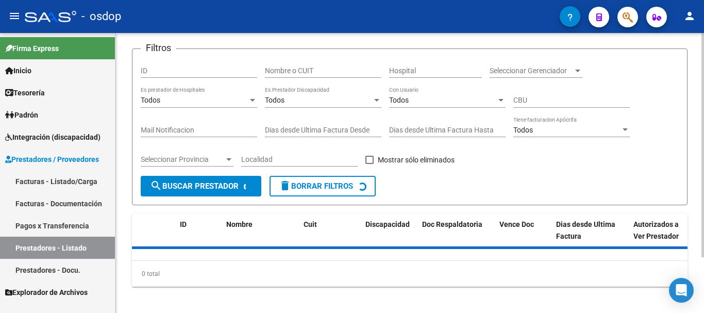
scroll to position [0, 0]
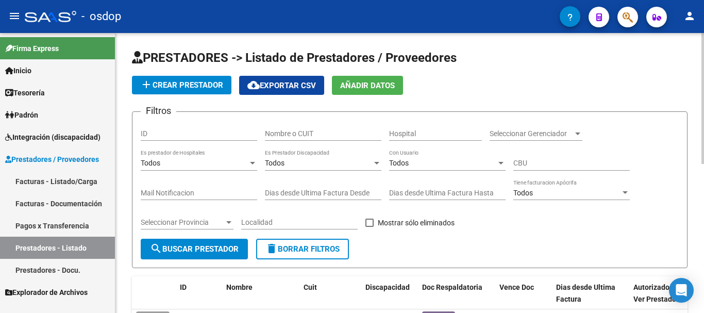
click at [322, 134] on input "Nombre o CUIT" at bounding box center [323, 133] width 117 height 9
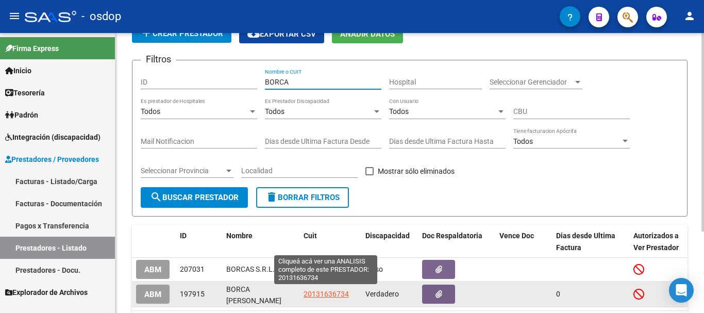
type input "BORCA"
click at [332, 295] on span "20131636734" at bounding box center [326, 294] width 45 height 8
type textarea "20131636734"
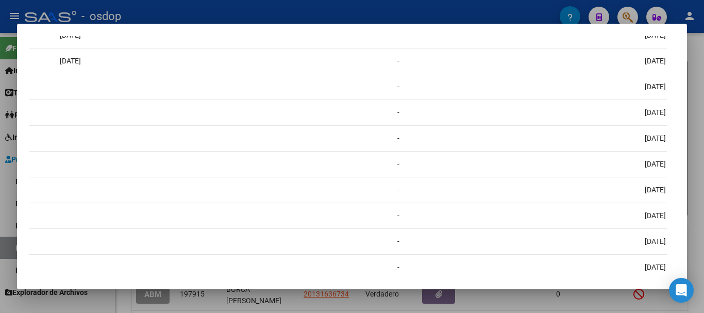
scroll to position [0, 0]
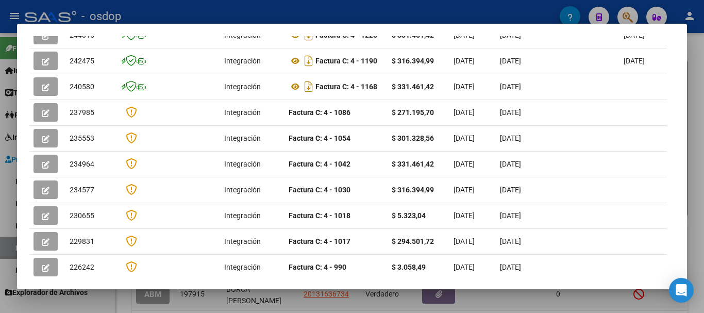
click at [322, 10] on div at bounding box center [352, 156] width 704 height 313
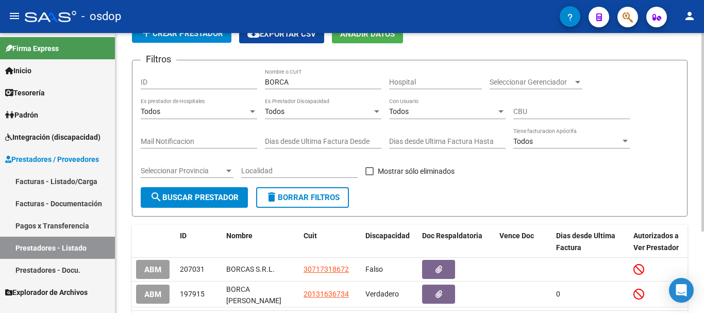
click at [311, 196] on span "delete Borrar Filtros" at bounding box center [303, 197] width 74 height 9
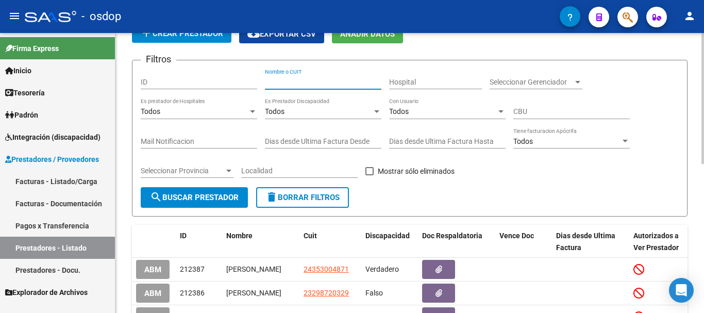
click at [322, 83] on input "Nombre o CUIT" at bounding box center [323, 82] width 117 height 9
type input "BOURNISS"
click at [215, 196] on span "search Buscar Prestador" at bounding box center [194, 197] width 89 height 9
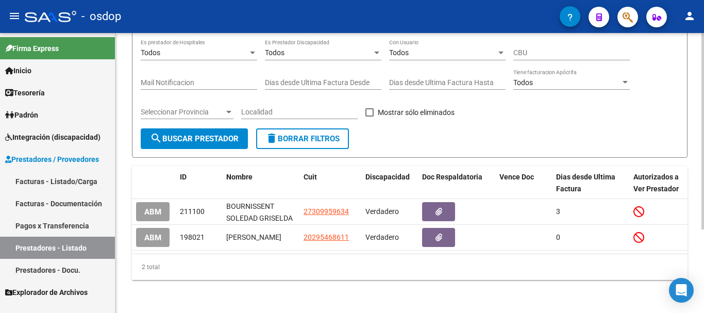
scroll to position [119, 0]
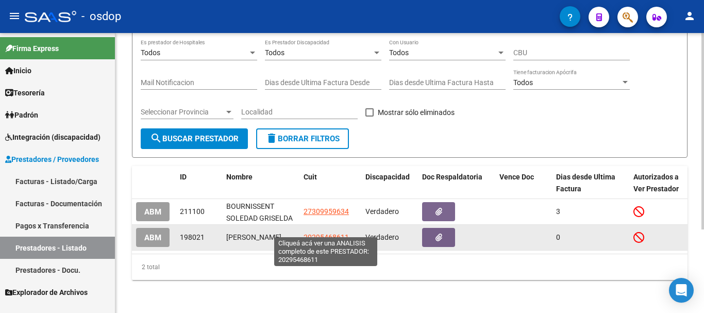
click at [325, 233] on span "20295468611" at bounding box center [326, 237] width 45 height 8
type textarea "20295468611"
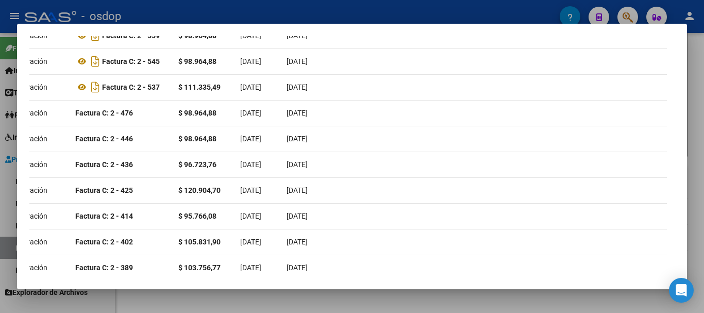
scroll to position [0, 0]
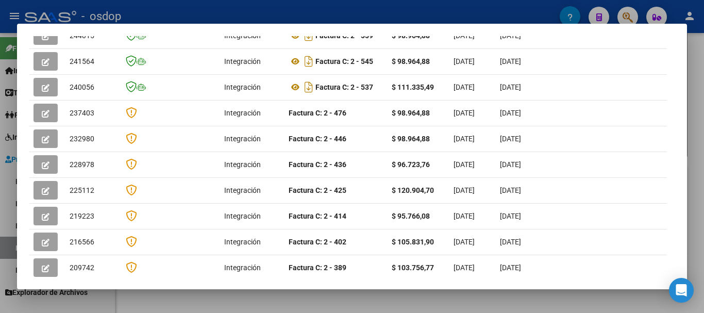
click at [333, 11] on div at bounding box center [352, 156] width 704 height 313
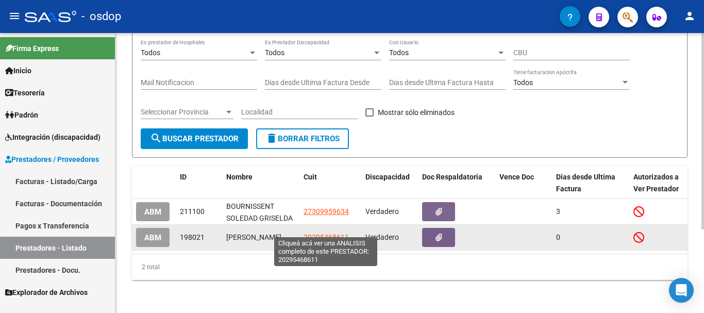
click at [327, 233] on span "20295468611" at bounding box center [326, 237] width 45 height 8
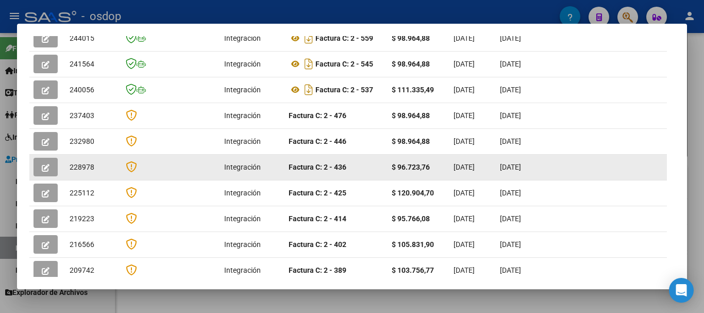
scroll to position [309, 0]
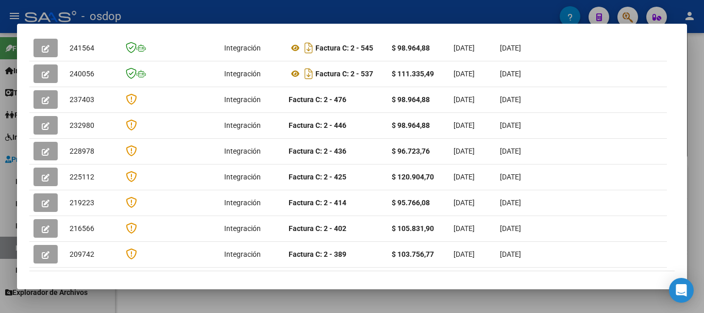
click at [367, 13] on div at bounding box center [352, 156] width 704 height 313
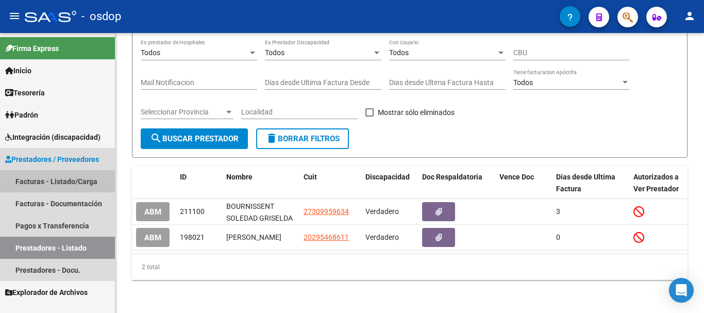
click at [60, 182] on link "Facturas - Listado/Carga" at bounding box center [57, 181] width 115 height 22
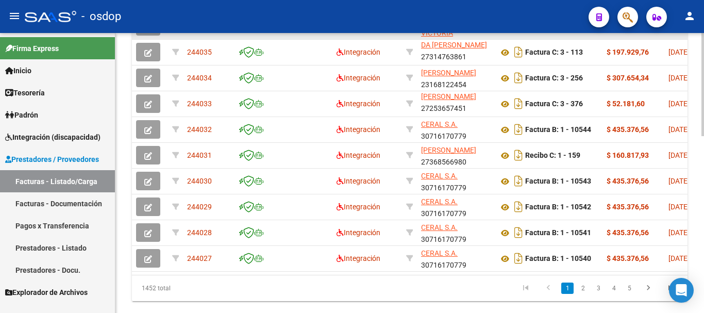
scroll to position [464, 0]
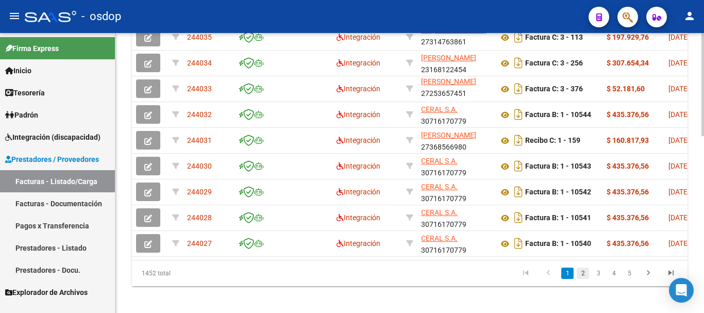
click at [583, 279] on link "2" at bounding box center [583, 273] width 12 height 11
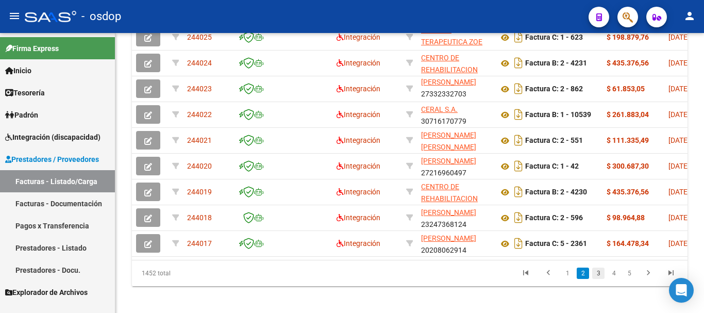
click at [600, 279] on link "3" at bounding box center [598, 273] width 12 height 11
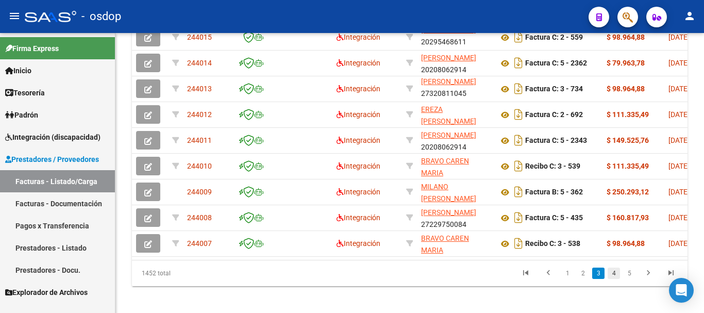
click at [616, 279] on link "4" at bounding box center [614, 273] width 12 height 11
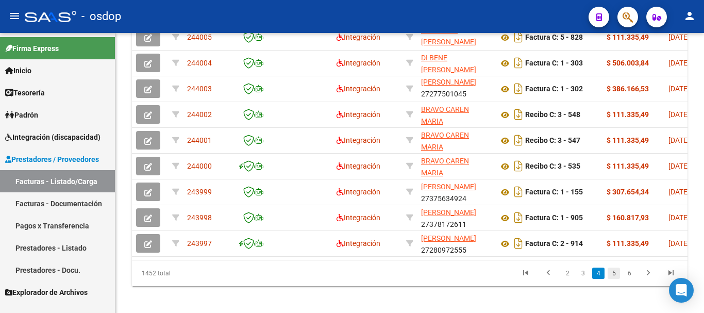
click at [615, 279] on link "5" at bounding box center [614, 273] width 12 height 11
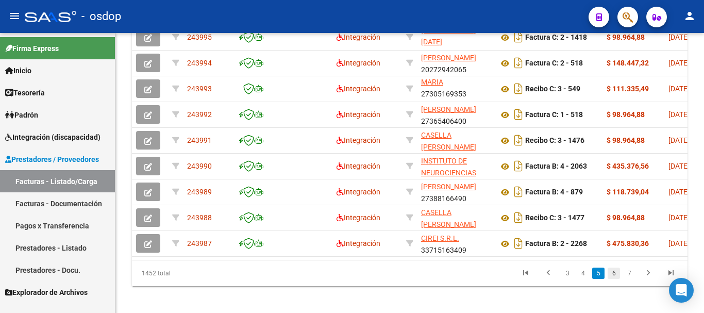
click at [617, 279] on link "6" at bounding box center [614, 273] width 12 height 11
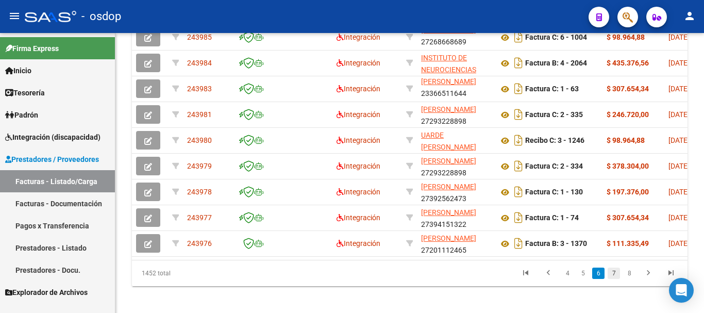
click at [615, 279] on link "7" at bounding box center [614, 273] width 12 height 11
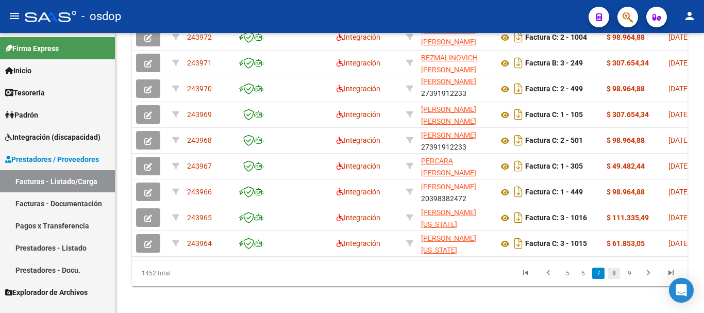
click at [616, 279] on link "8" at bounding box center [614, 273] width 12 height 11
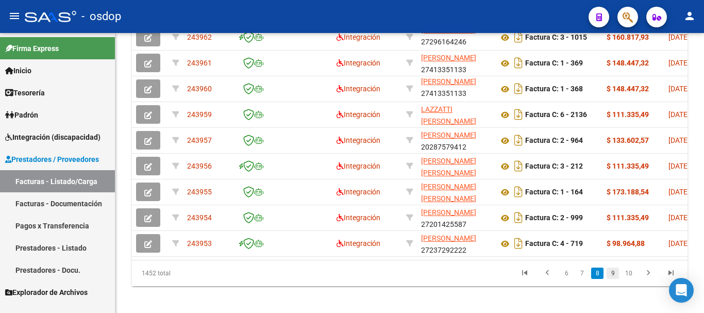
click at [613, 279] on link "9" at bounding box center [613, 273] width 12 height 11
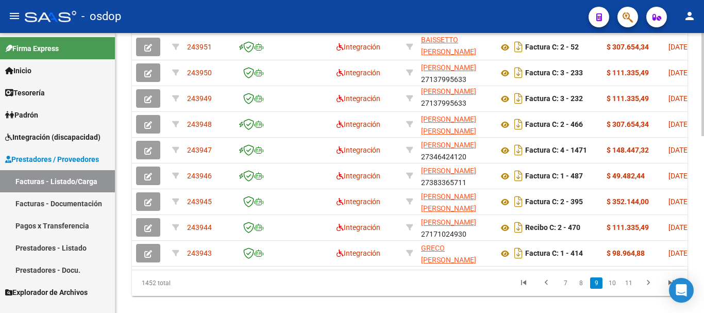
click at [703, 231] on div at bounding box center [703, 255] width 3 height 103
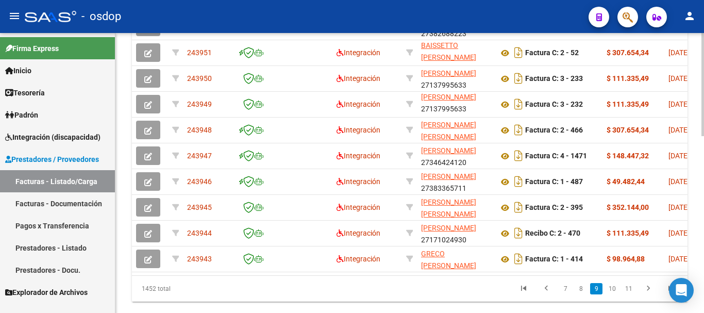
scroll to position [443, 0]
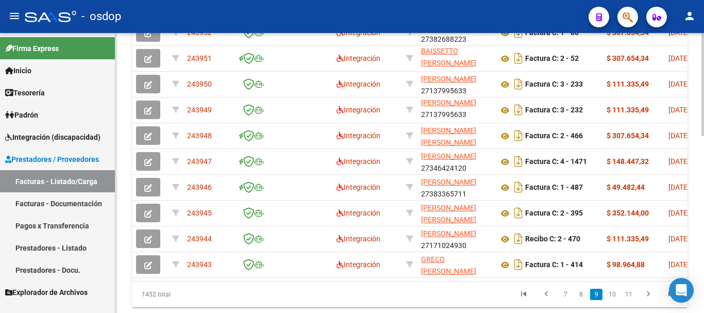
click at [703, 227] on div at bounding box center [703, 251] width 3 height 103
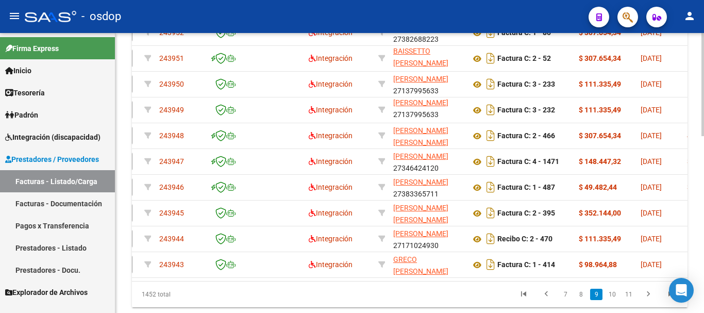
scroll to position [0, 3]
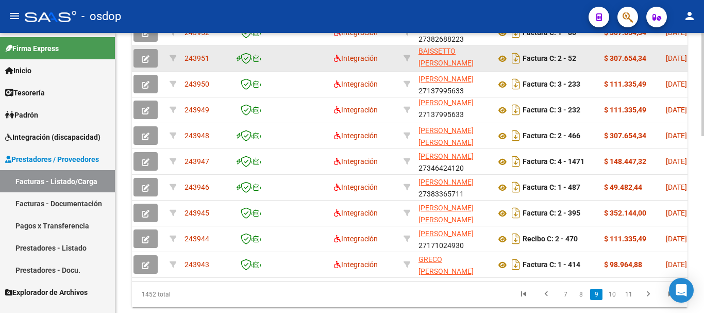
click at [149, 56] on icon "button" at bounding box center [146, 59] width 8 height 8
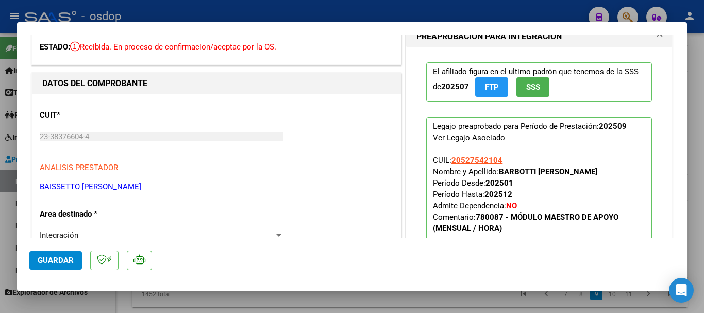
scroll to position [0, 0]
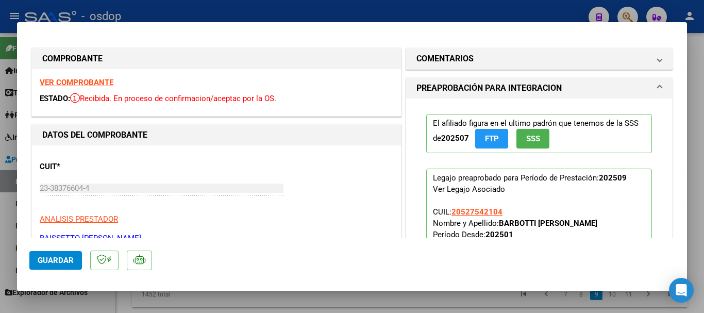
click at [373, 12] on div at bounding box center [352, 156] width 704 height 313
type input "$ 0,00"
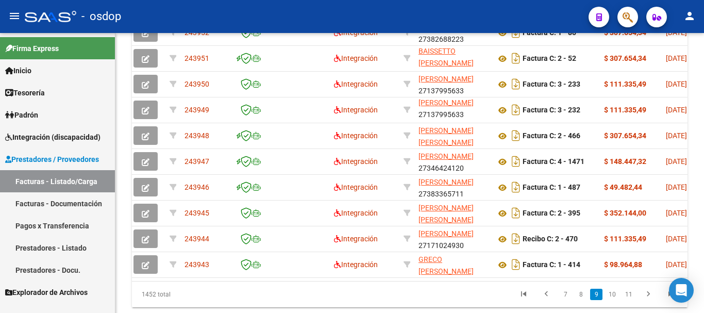
scroll to position [443, 0]
click at [612, 300] on link "10" at bounding box center [612, 294] width 13 height 11
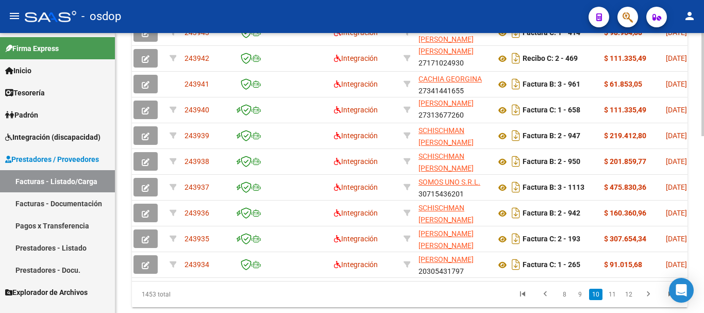
click at [242, 288] on div "ID CAE Facturado x Orden De Area Razón Social CPBT Monto Fecha Cpbt Días desde …" at bounding box center [410, 144] width 556 height 325
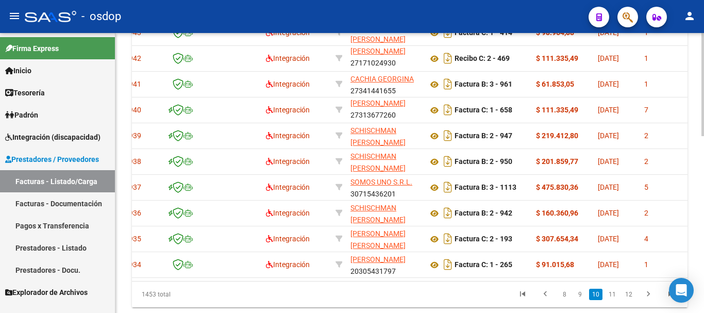
scroll to position [0, 0]
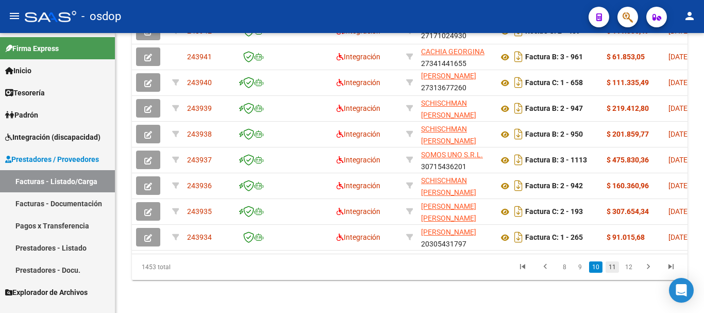
click at [612, 267] on link "11" at bounding box center [612, 266] width 13 height 11
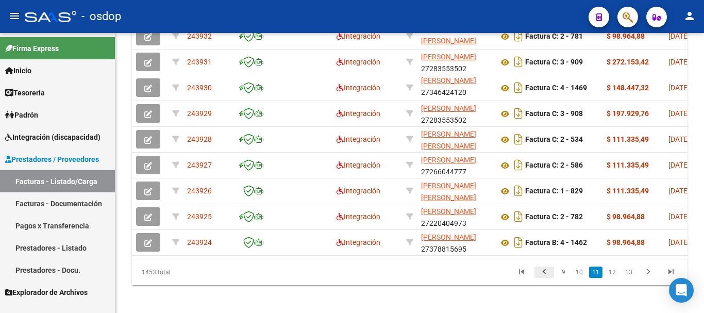
scroll to position [479, 0]
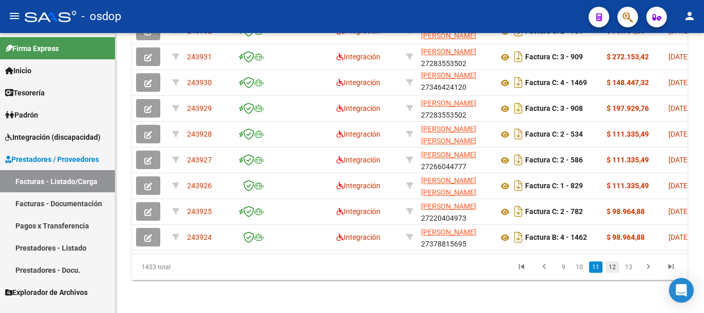
click at [619, 267] on link "12" at bounding box center [612, 266] width 13 height 11
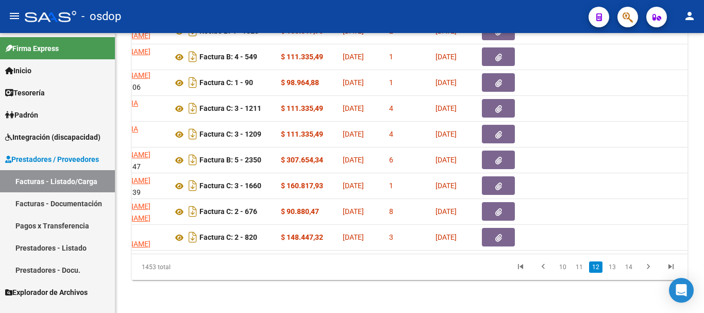
click at [377, 15] on div "- osdop" at bounding box center [303, 16] width 556 height 23
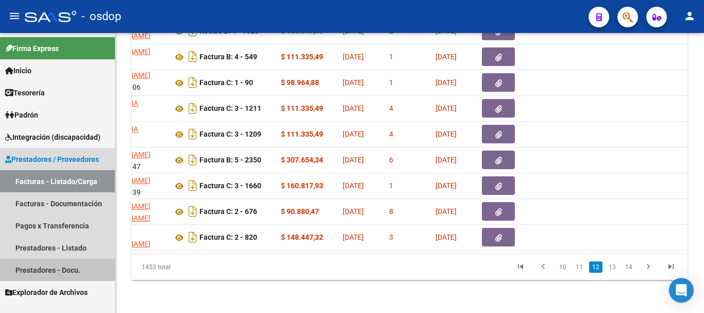
click at [54, 271] on link "Prestadores - Docu." at bounding box center [57, 270] width 115 height 22
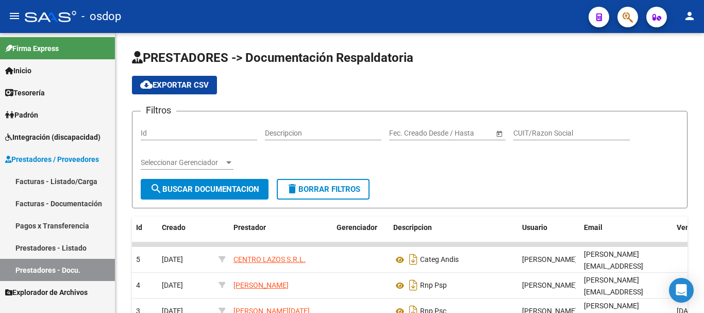
click at [67, 245] on link "Prestadores - Listado" at bounding box center [57, 248] width 115 height 22
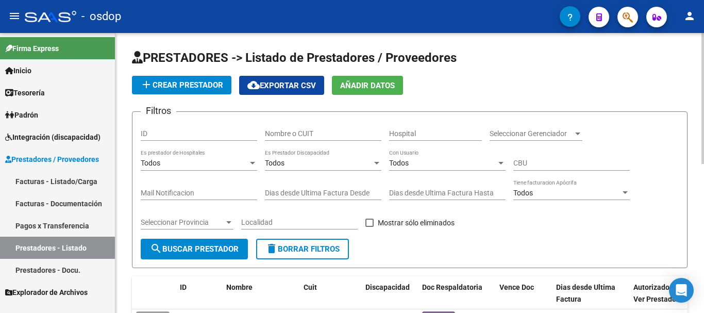
click at [320, 131] on input "Nombre o CUIT" at bounding box center [323, 133] width 117 height 9
type input "MANAVELLA"
click at [194, 250] on span "search Buscar Prestador" at bounding box center [194, 248] width 89 height 9
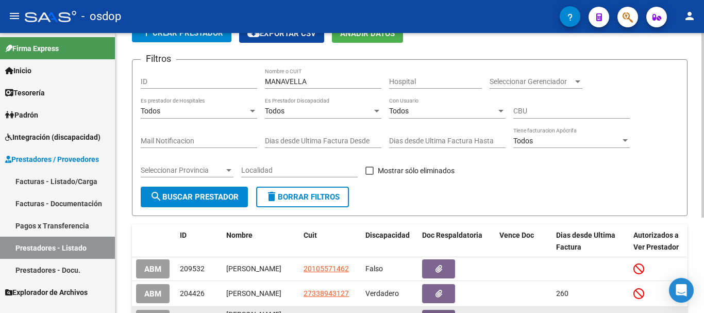
scroll to position [103, 0]
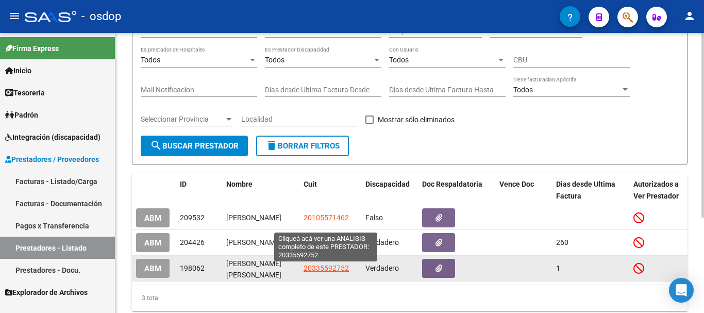
click at [326, 272] on span "20335592752" at bounding box center [326, 268] width 45 height 8
type textarea "20335592752"
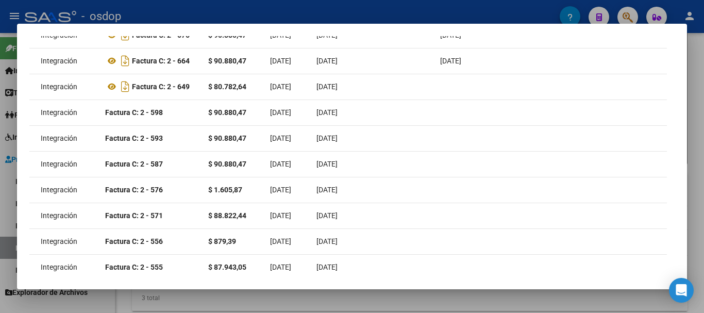
scroll to position [0, 252]
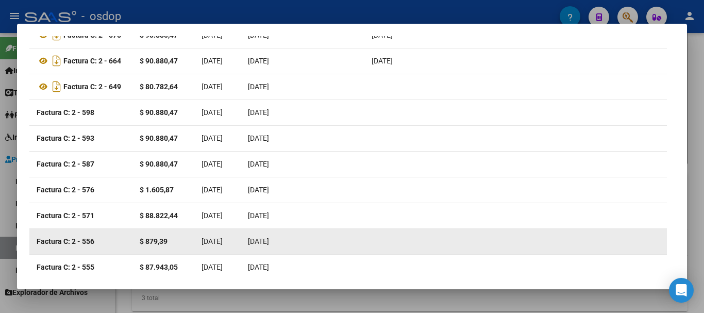
drag, startPoint x: 210, startPoint y: 268, endPoint x: 420, endPoint y: 241, distance: 211.1
click at [415, 273] on datatable-selection "243911 Integración Factura C: 2 - 676 $ 90.880,47 [DATE] [DATE] [DATE] - [DATE]…" at bounding box center [96, 277] width 638 height 9
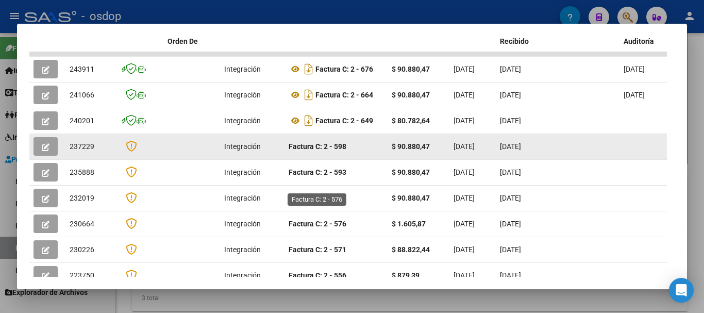
scroll to position [245, 0]
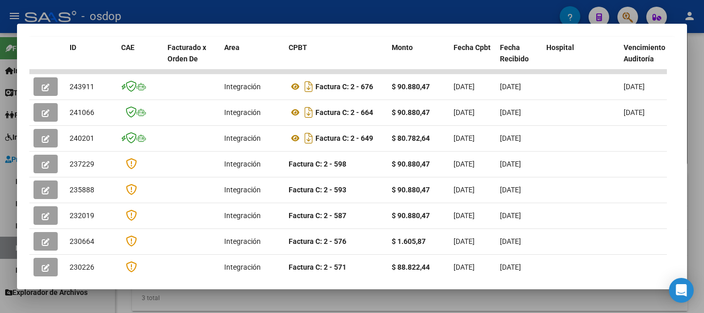
click at [305, 9] on div at bounding box center [352, 156] width 704 height 313
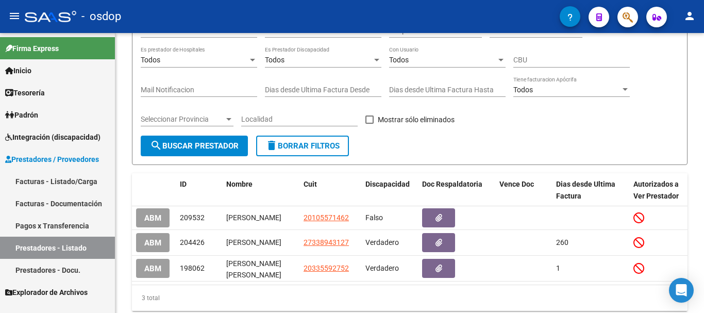
click at [305, 9] on div "- osdop" at bounding box center [292, 16] width 535 height 23
click at [311, 143] on span "delete Borrar Filtros" at bounding box center [303, 145] width 74 height 9
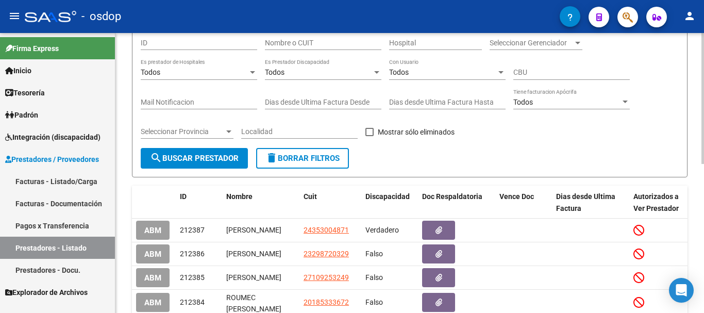
scroll to position [52, 0]
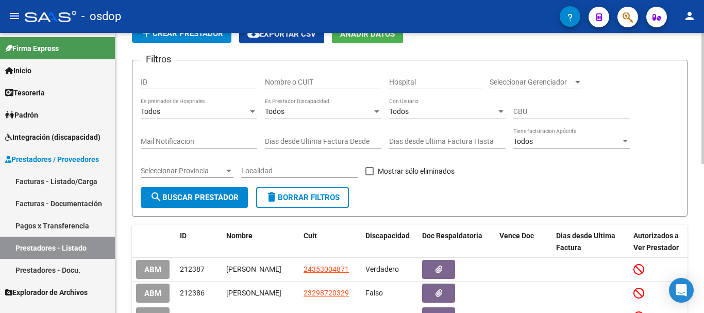
click at [312, 86] on input "Nombre o CUIT" at bounding box center [323, 82] width 117 height 9
type input "[PERSON_NAME]"
click at [205, 197] on span "search Buscar Prestador" at bounding box center [194, 197] width 89 height 9
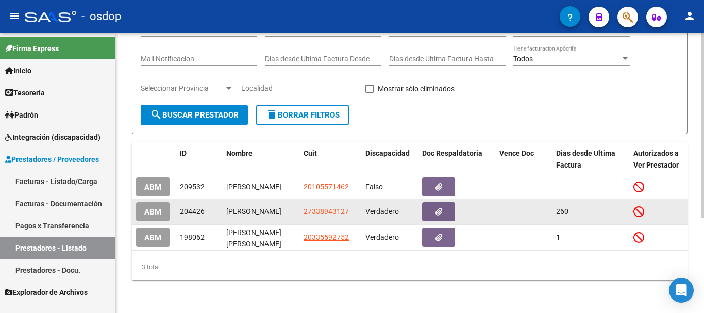
scroll to position [144, 0]
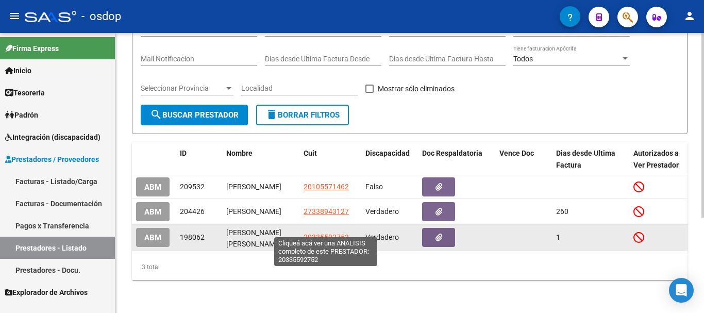
click at [327, 233] on span "20335592752" at bounding box center [326, 237] width 45 height 8
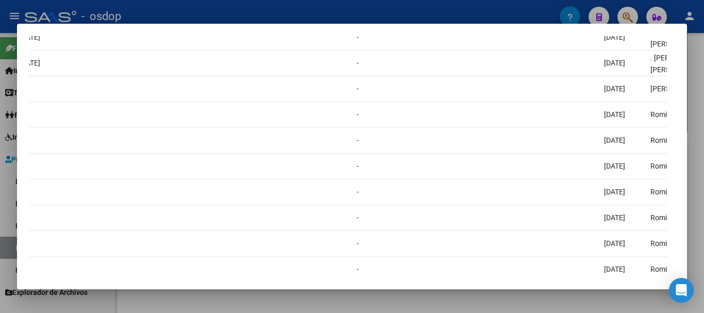
scroll to position [0, 0]
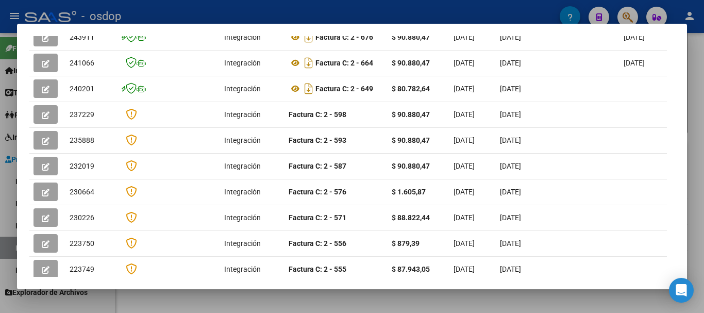
click at [350, 17] on div at bounding box center [352, 156] width 704 height 313
click at [350, 17] on div "- osdop" at bounding box center [292, 16] width 535 height 23
